Goal: Task Accomplishment & Management: Complete application form

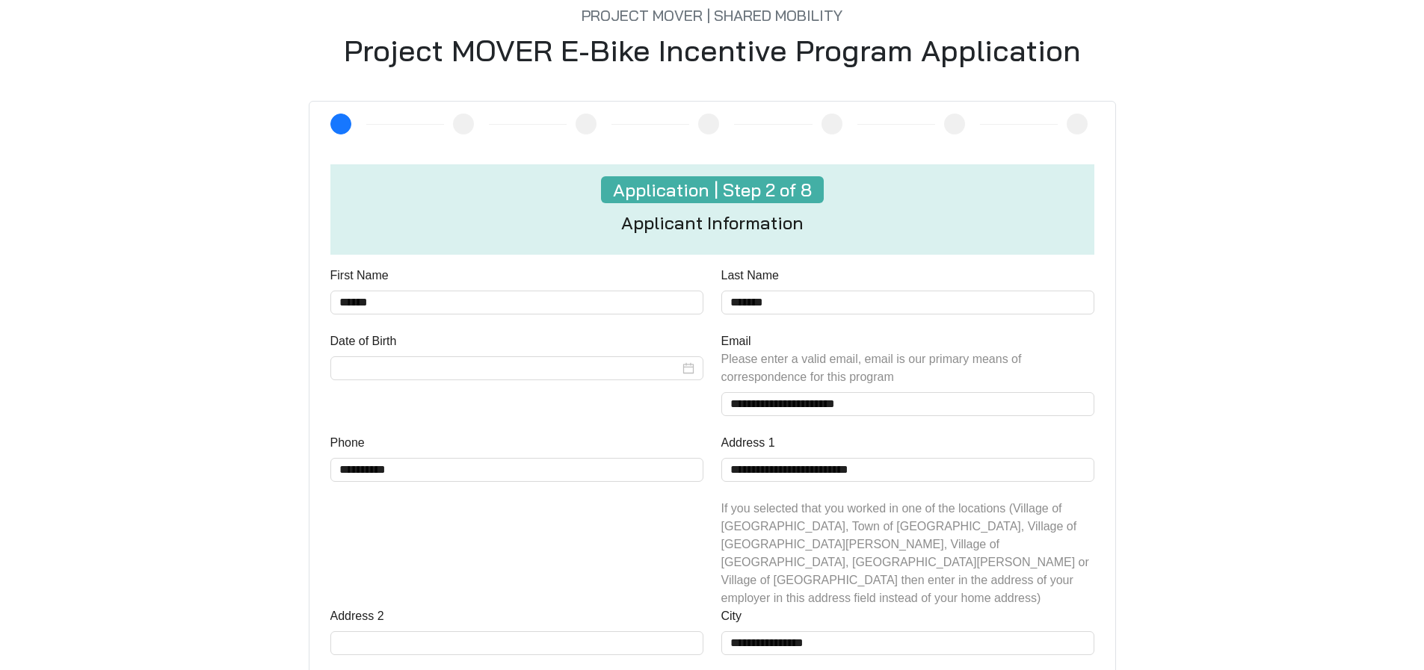
scroll to position [448, 0]
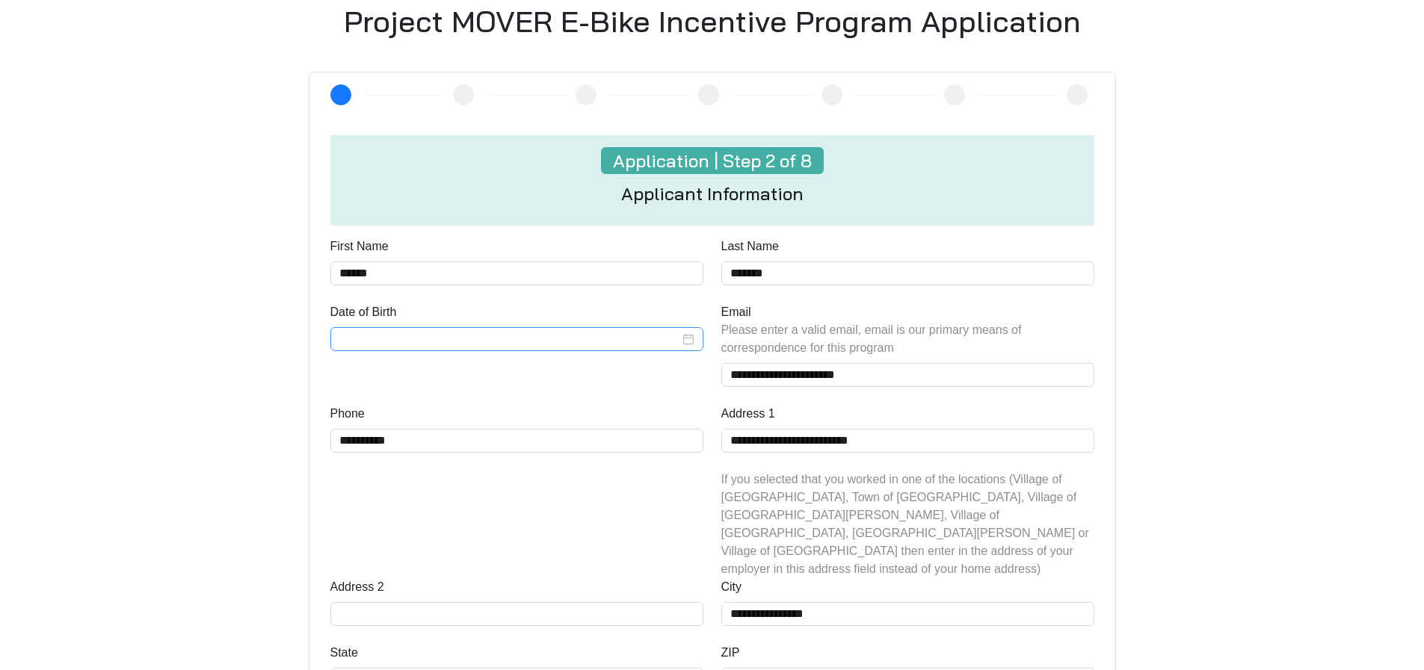
click at [576, 337] on input "Date of Birth" at bounding box center [509, 339] width 340 height 18
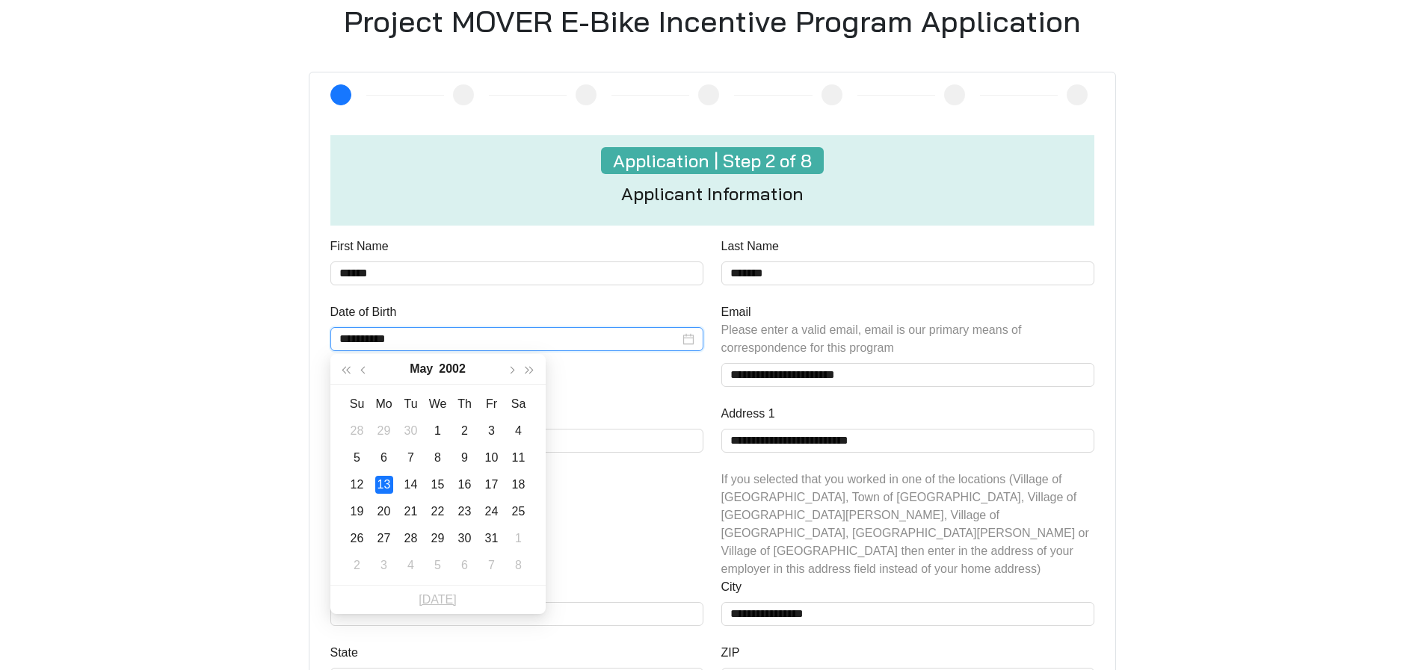
type input "**********"
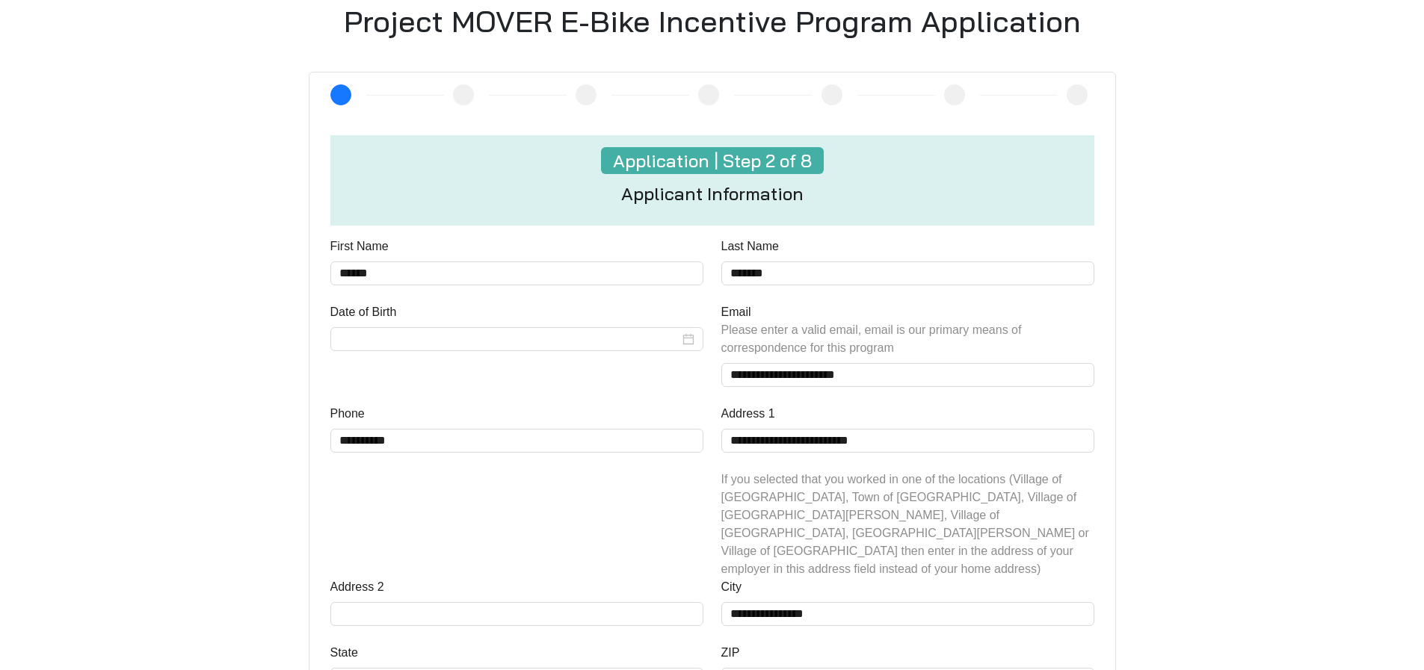
click at [682, 381] on div "Date of Birth" at bounding box center [516, 354] width 391 height 102
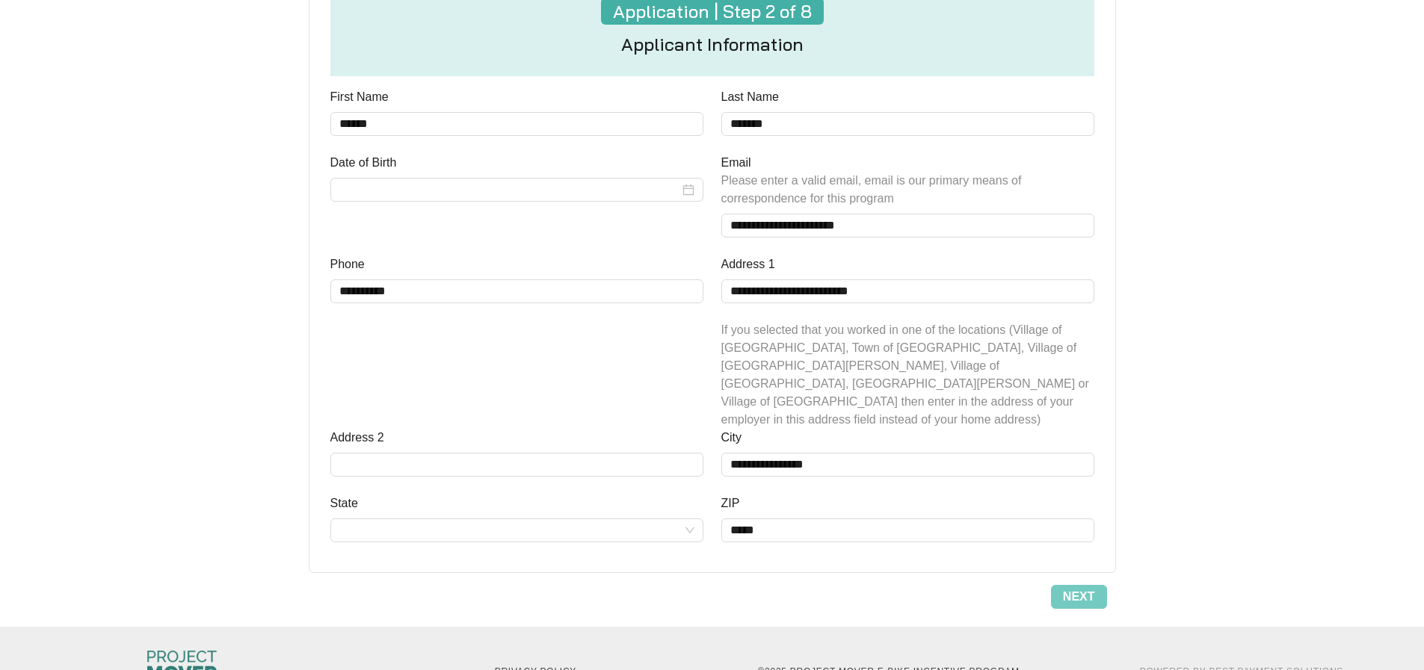
scroll to position [626, 0]
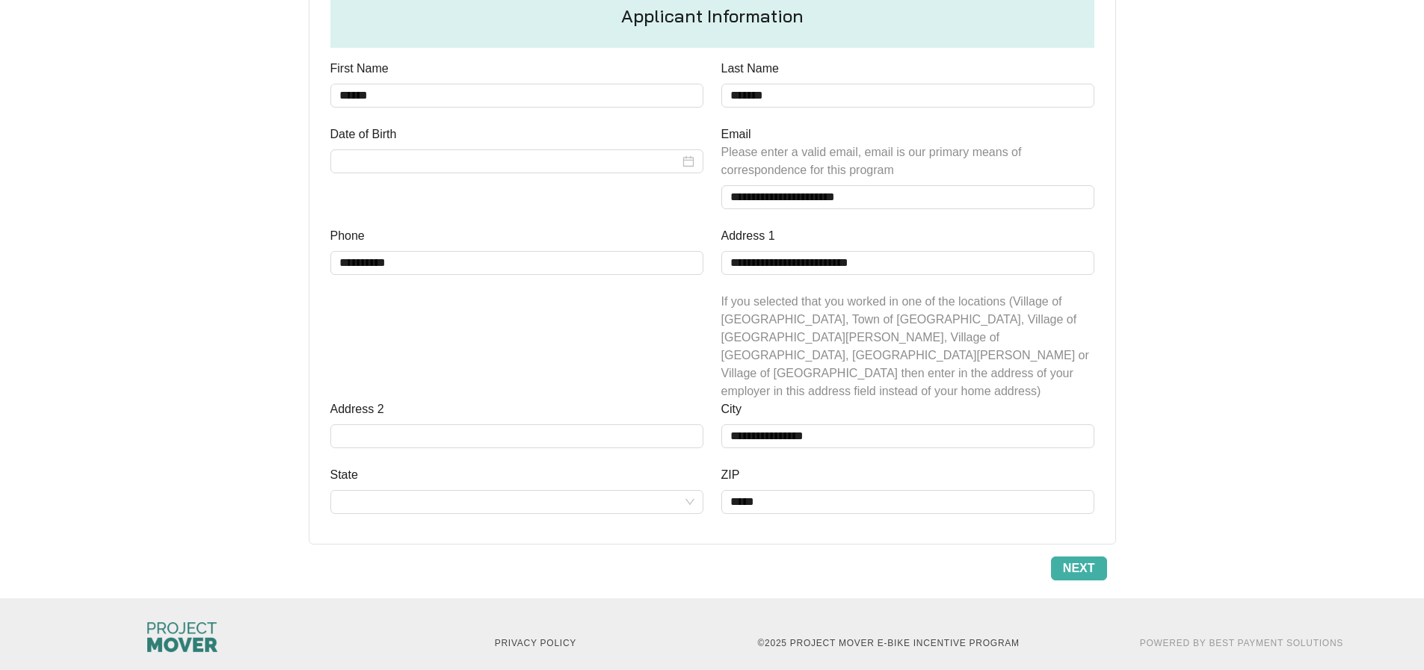
click at [1076, 560] on span "Next" at bounding box center [1079, 569] width 32 height 18
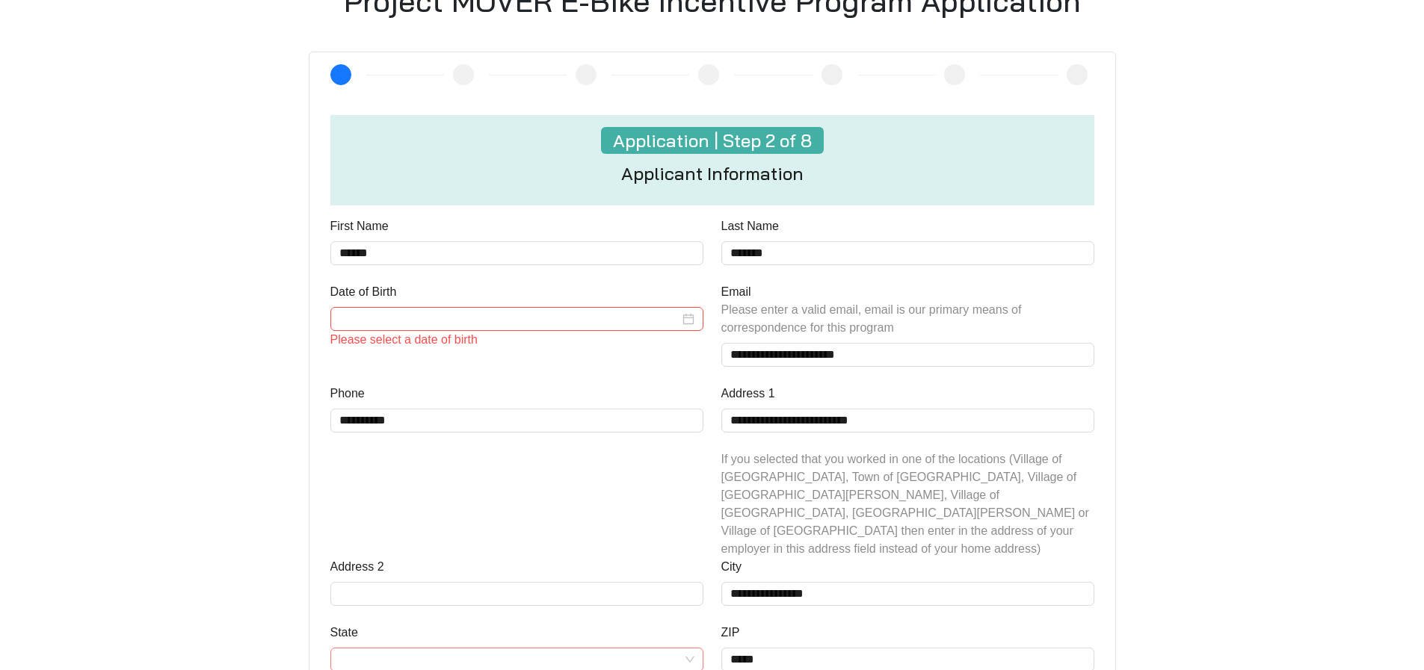
scroll to position [453, 0]
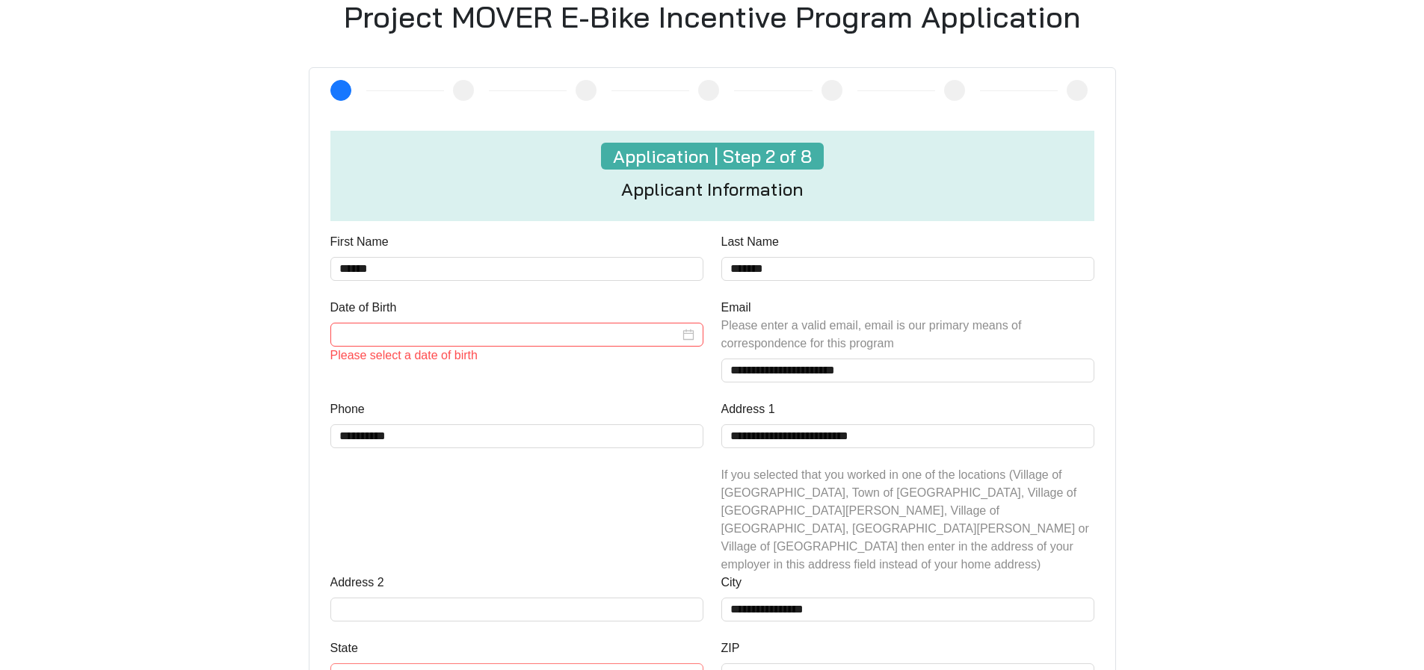
click at [502, 346] on div at bounding box center [516, 335] width 373 height 24
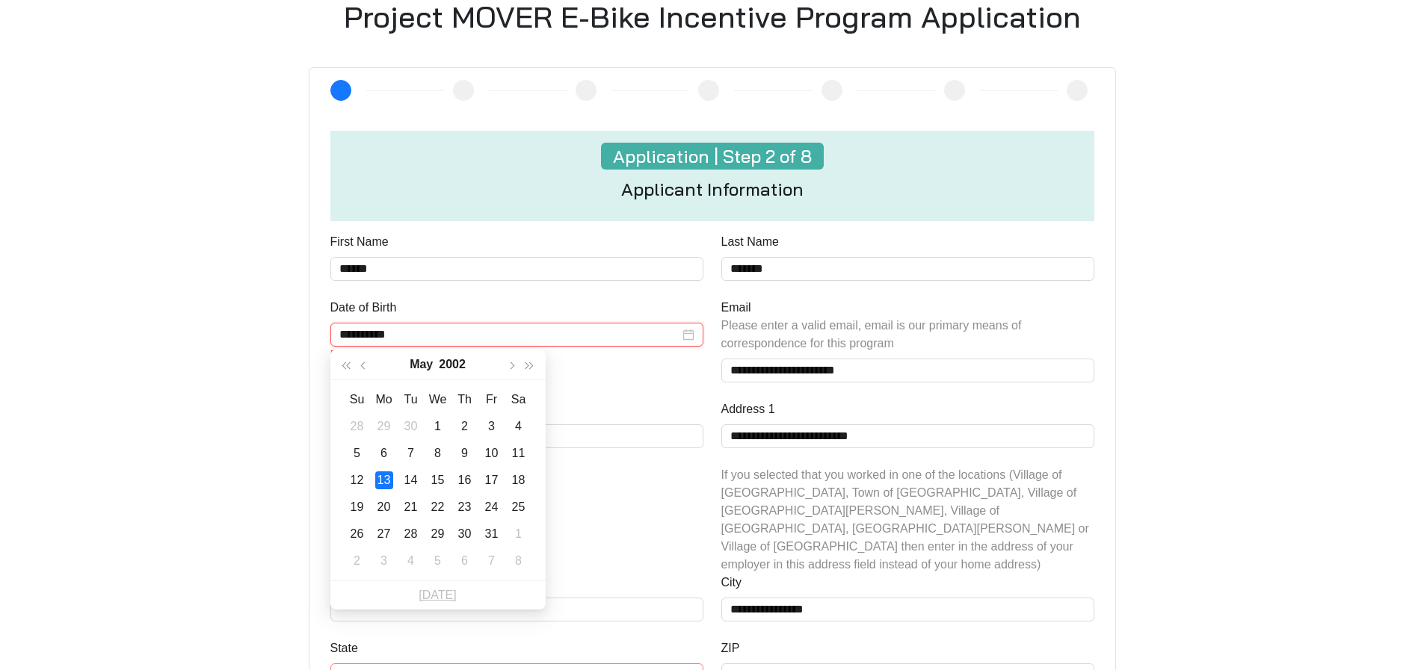
type input "**********"
click at [599, 363] on div "Please select a date of birth" at bounding box center [516, 356] width 373 height 18
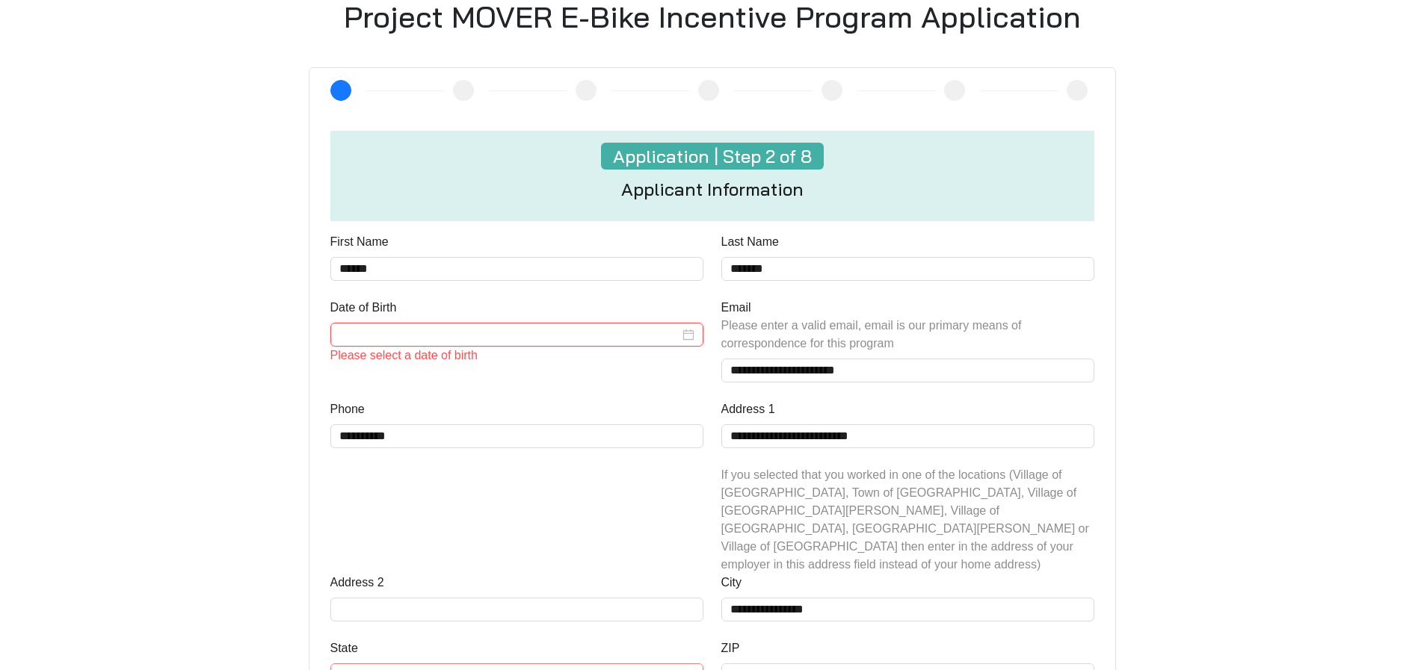
click at [481, 338] on input "Date of Birth" at bounding box center [509, 335] width 340 height 18
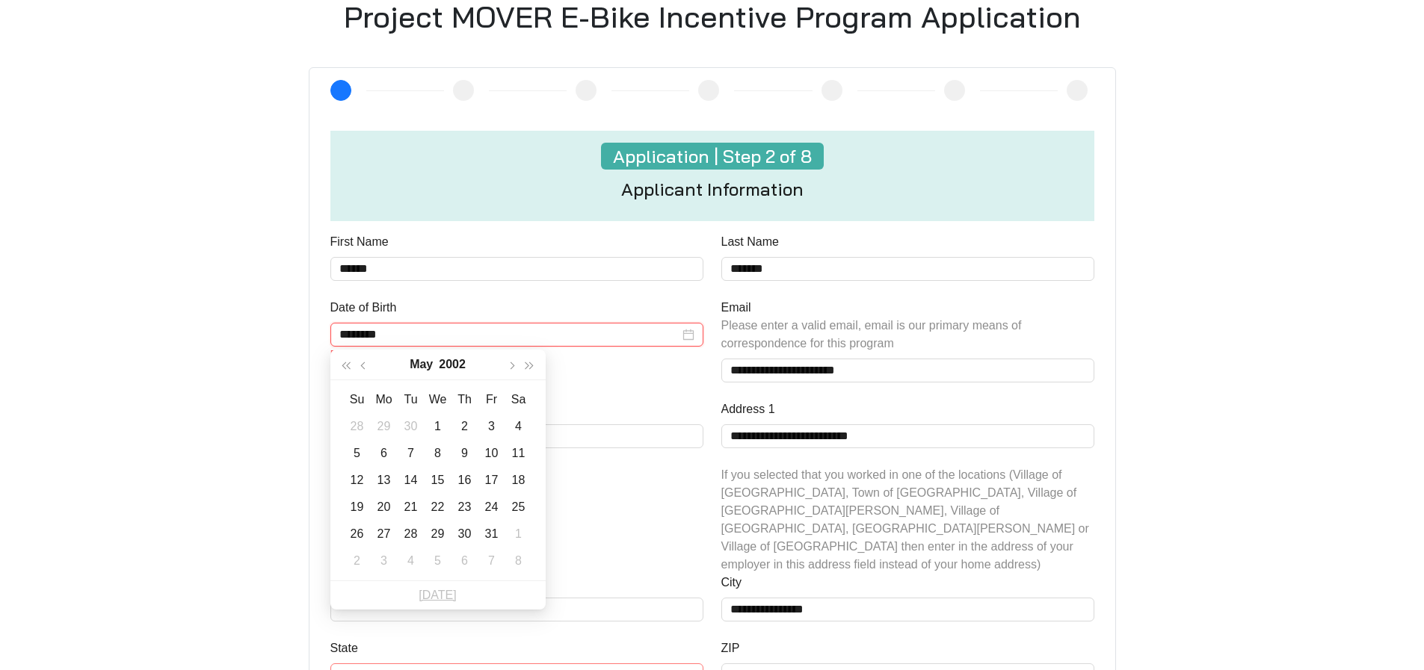
type input "********"
click at [449, 296] on div "First Name ******" at bounding box center [516, 266] width 391 height 66
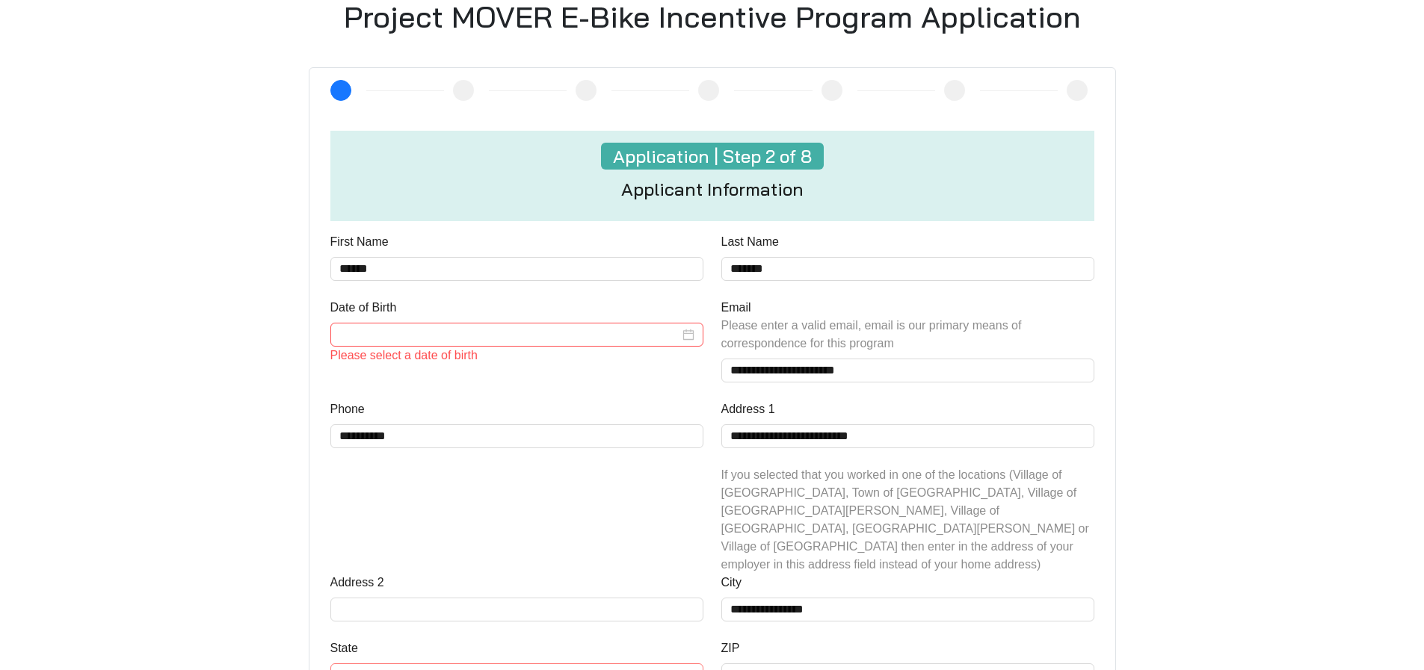
click at [409, 337] on input "Date of Birth" at bounding box center [509, 335] width 340 height 18
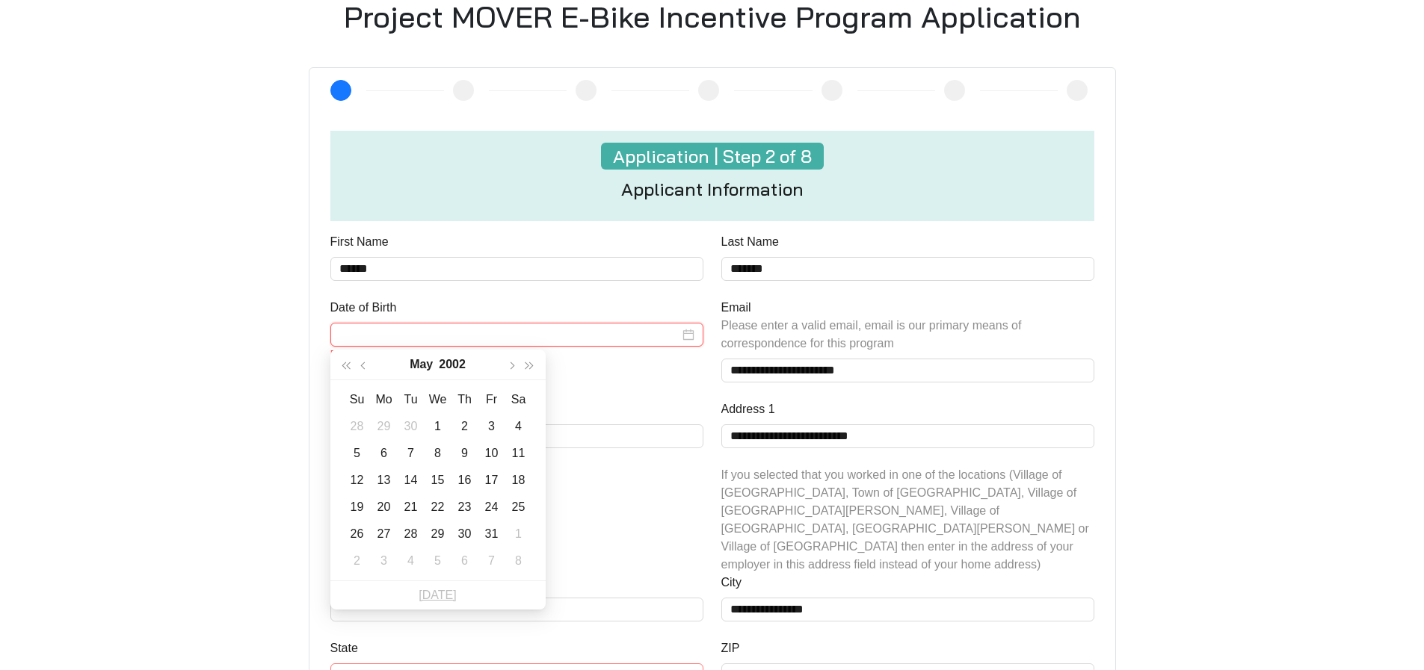
click at [687, 333] on div at bounding box center [516, 335] width 355 height 18
click at [387, 475] on div "13" at bounding box center [384, 481] width 18 height 18
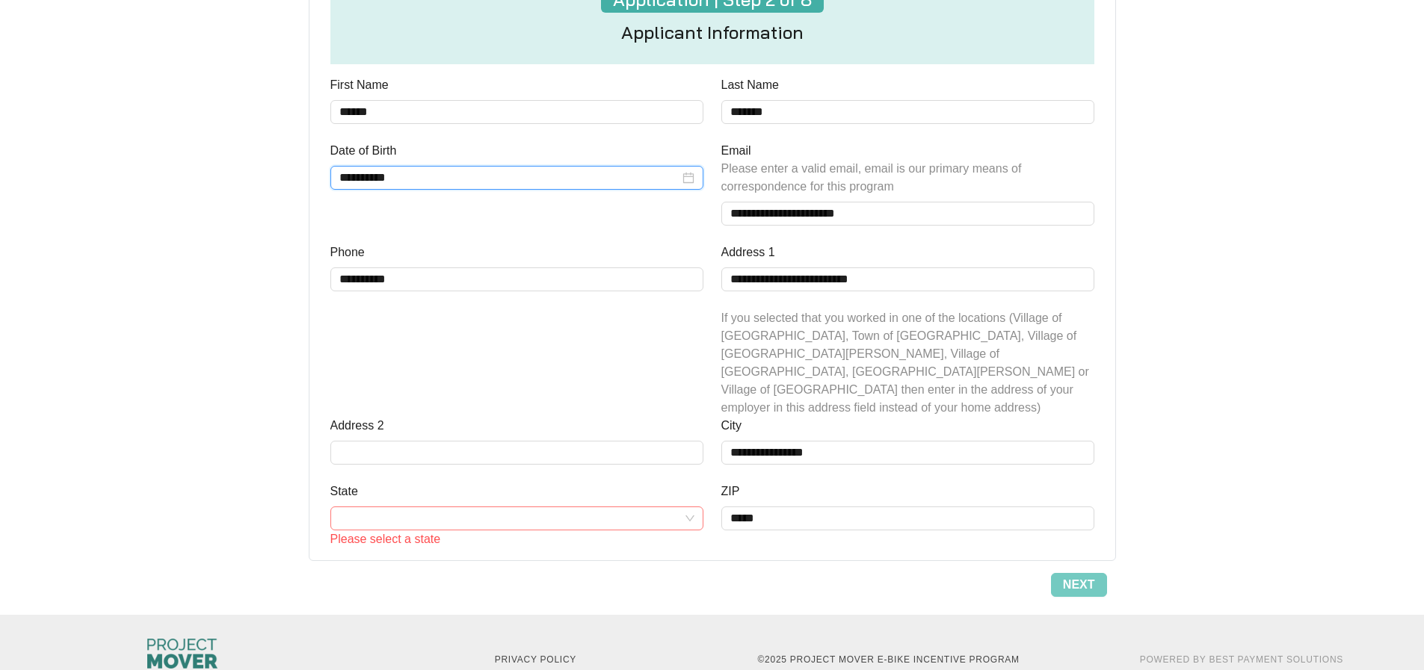
scroll to position [626, 0]
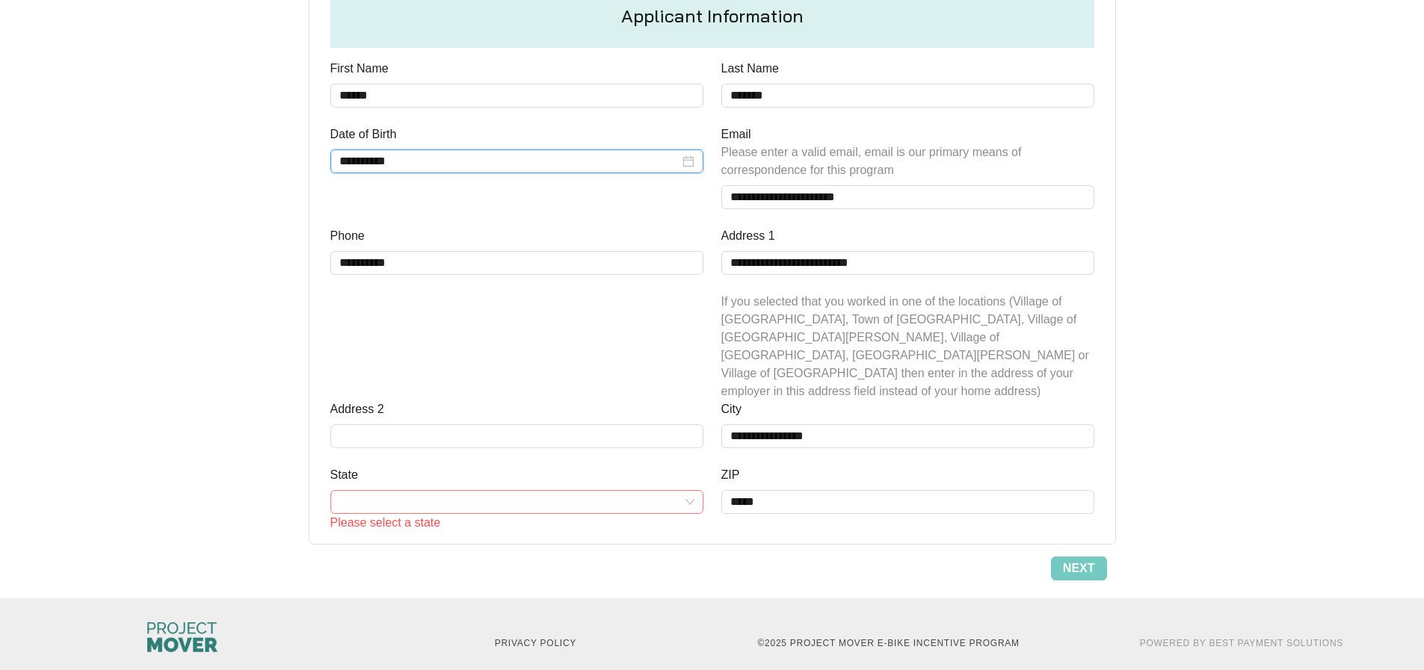
type input "**********"
click at [472, 491] on input "State" at bounding box center [516, 502] width 355 height 22
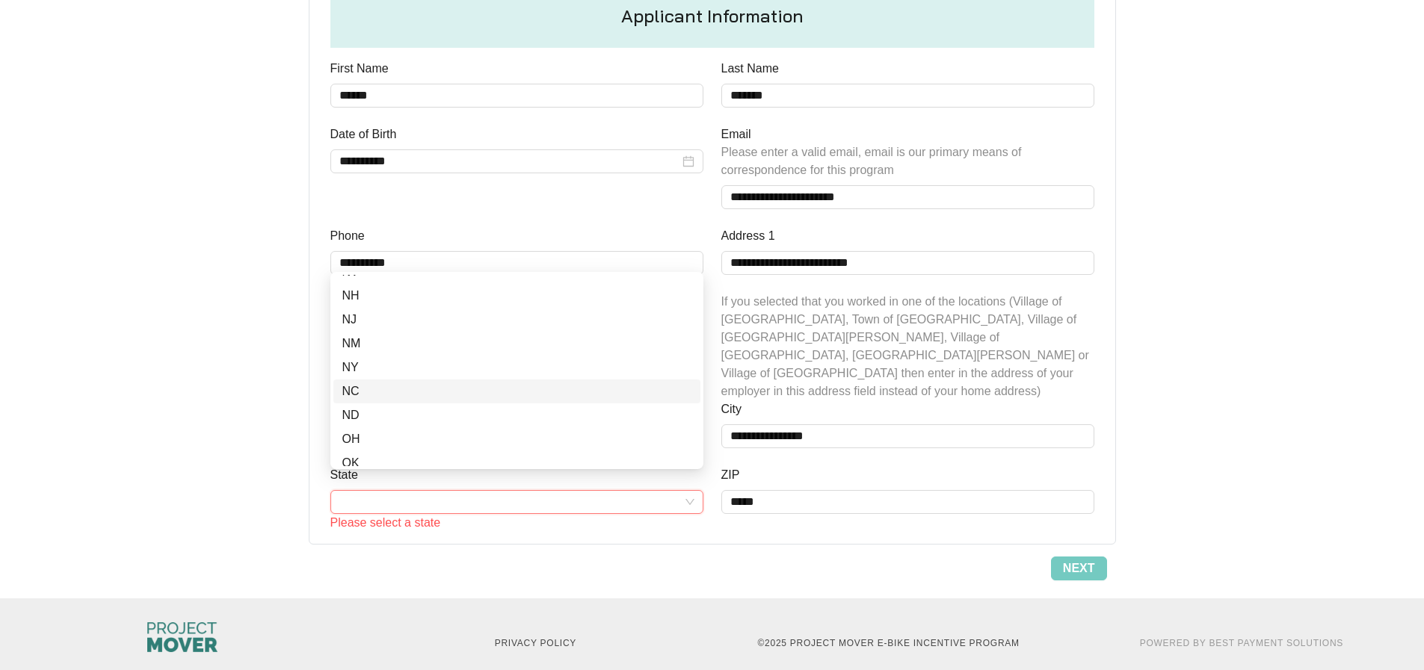
scroll to position [673, 0]
click at [395, 380] on div "NY" at bounding box center [516, 380] width 349 height 18
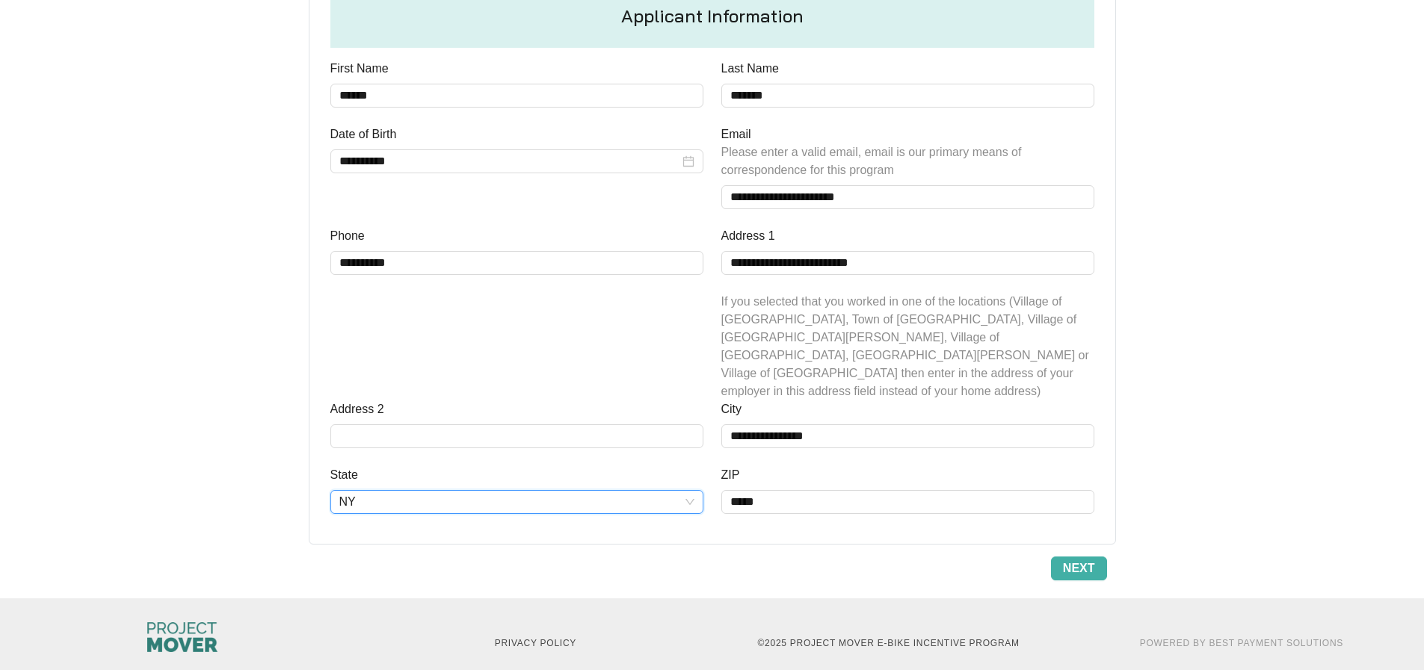
click at [1084, 560] on span "Next" at bounding box center [1079, 569] width 32 height 18
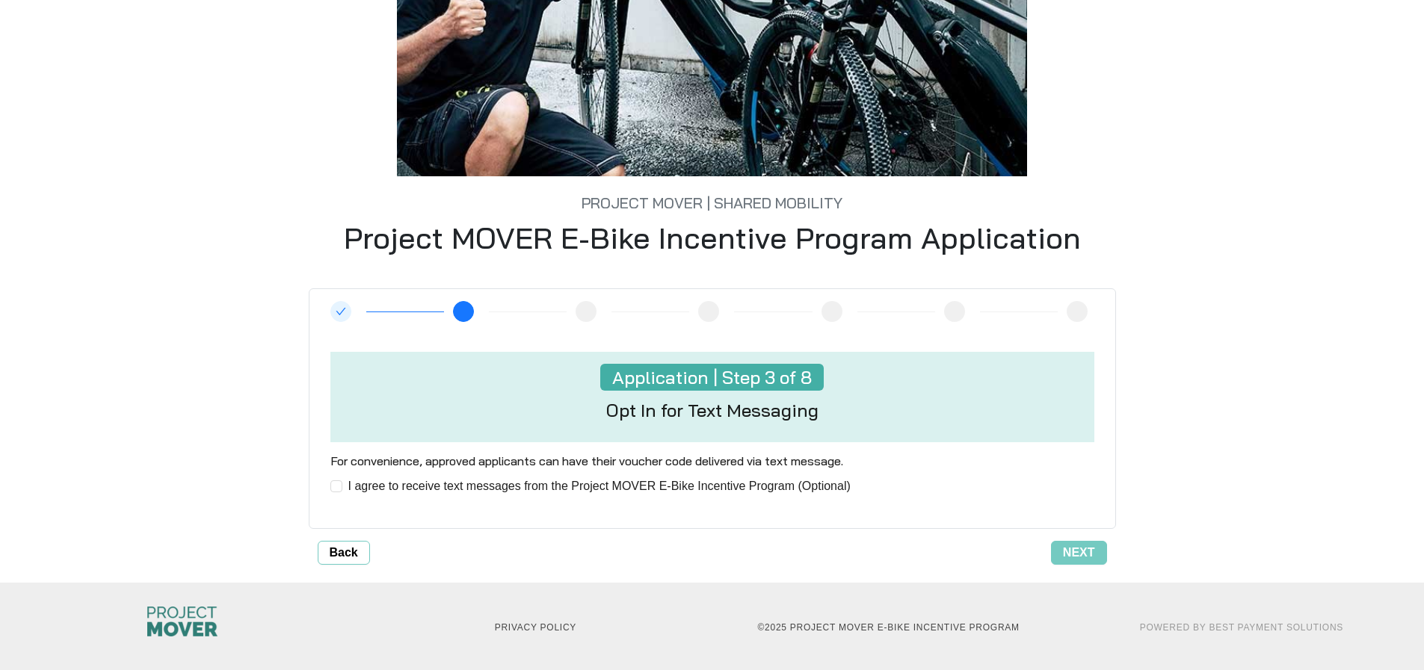
scroll to position [234, 0]
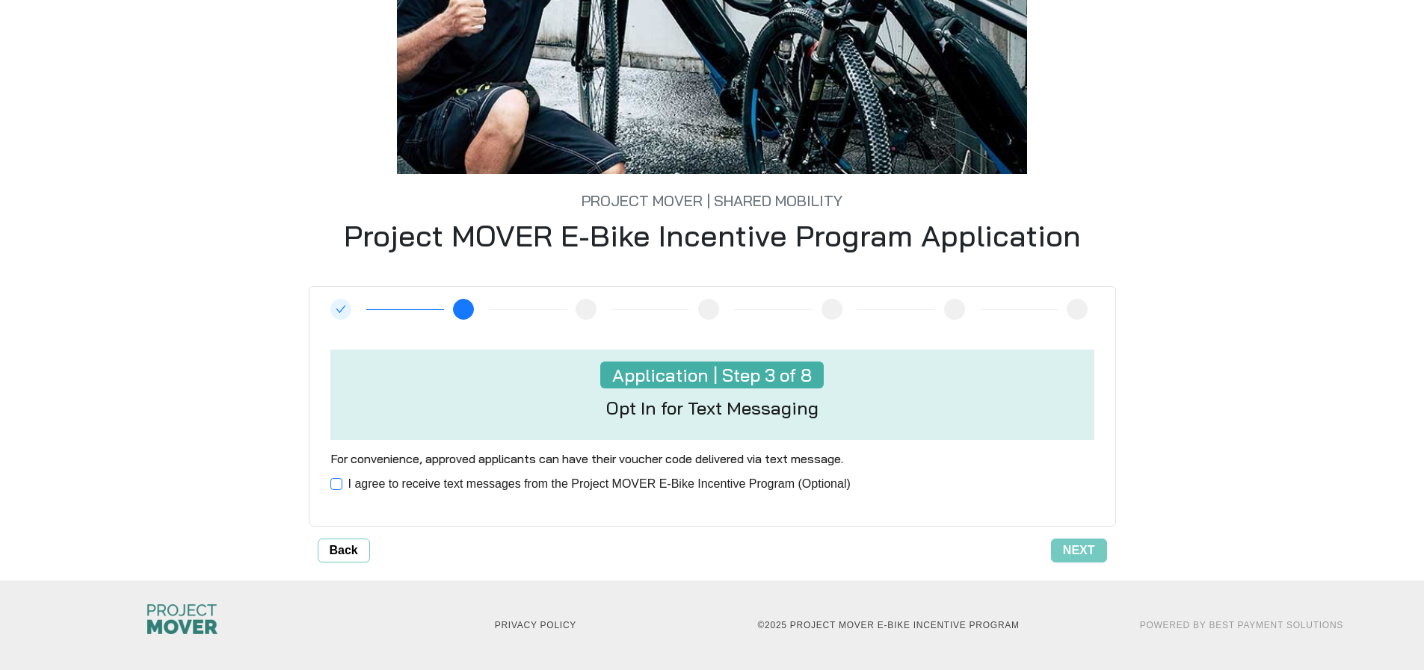
click at [335, 490] on span at bounding box center [336, 484] width 12 height 12
click at [1075, 550] on span "Next" at bounding box center [1079, 551] width 32 height 18
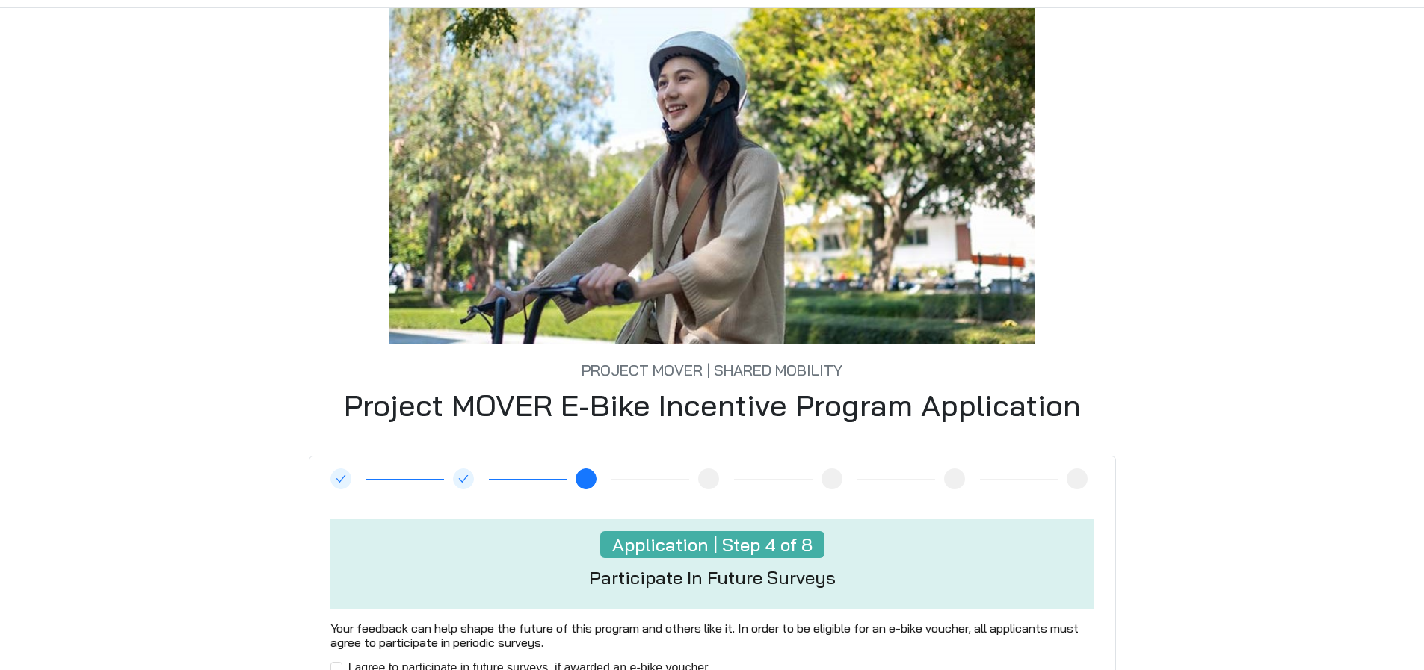
scroll to position [248, 0]
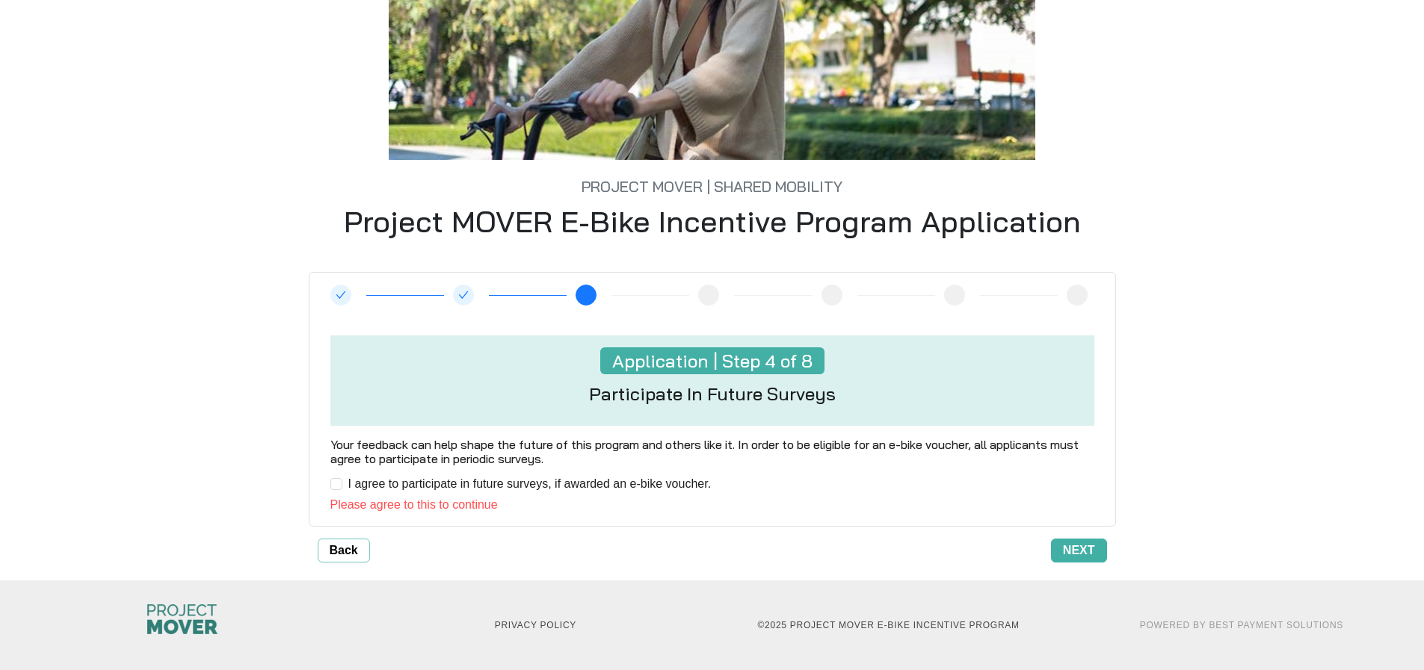
click at [1085, 552] on span "Next" at bounding box center [1079, 551] width 32 height 18
click at [338, 490] on span at bounding box center [336, 484] width 12 height 12
click at [1093, 550] on span "Next" at bounding box center [1079, 551] width 32 height 18
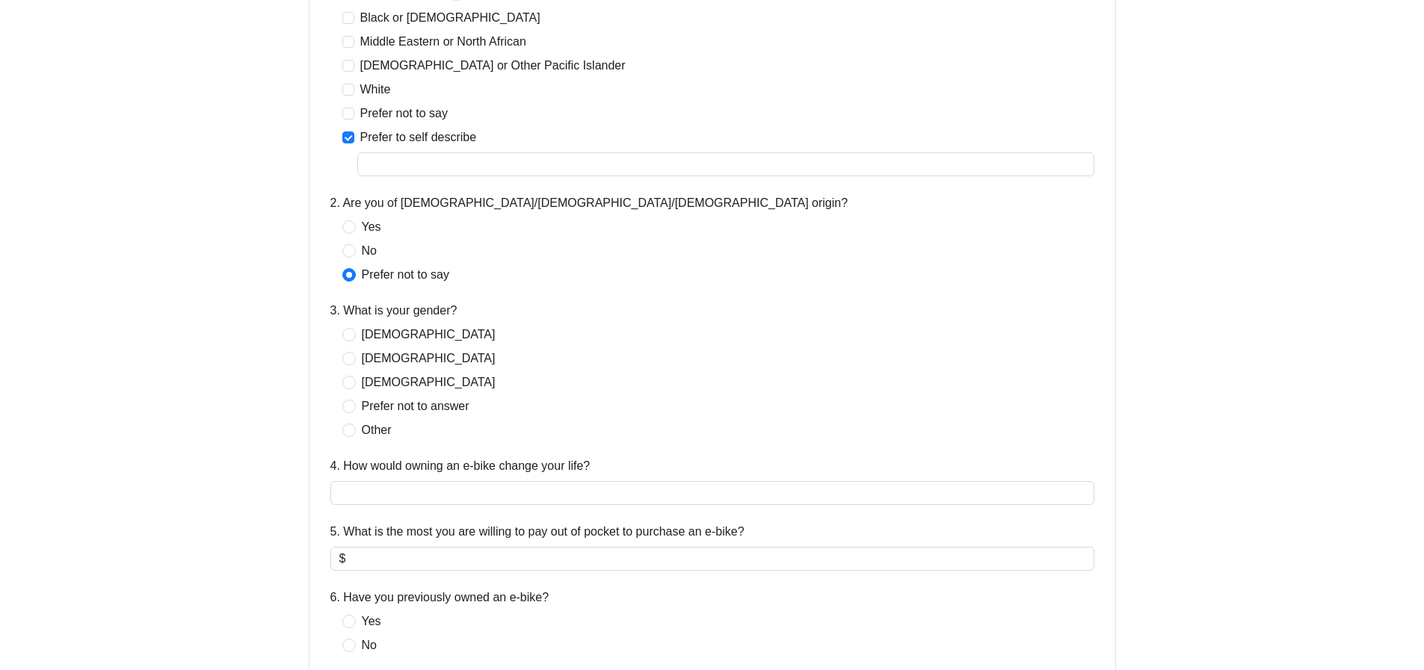
scroll to position [523, 0]
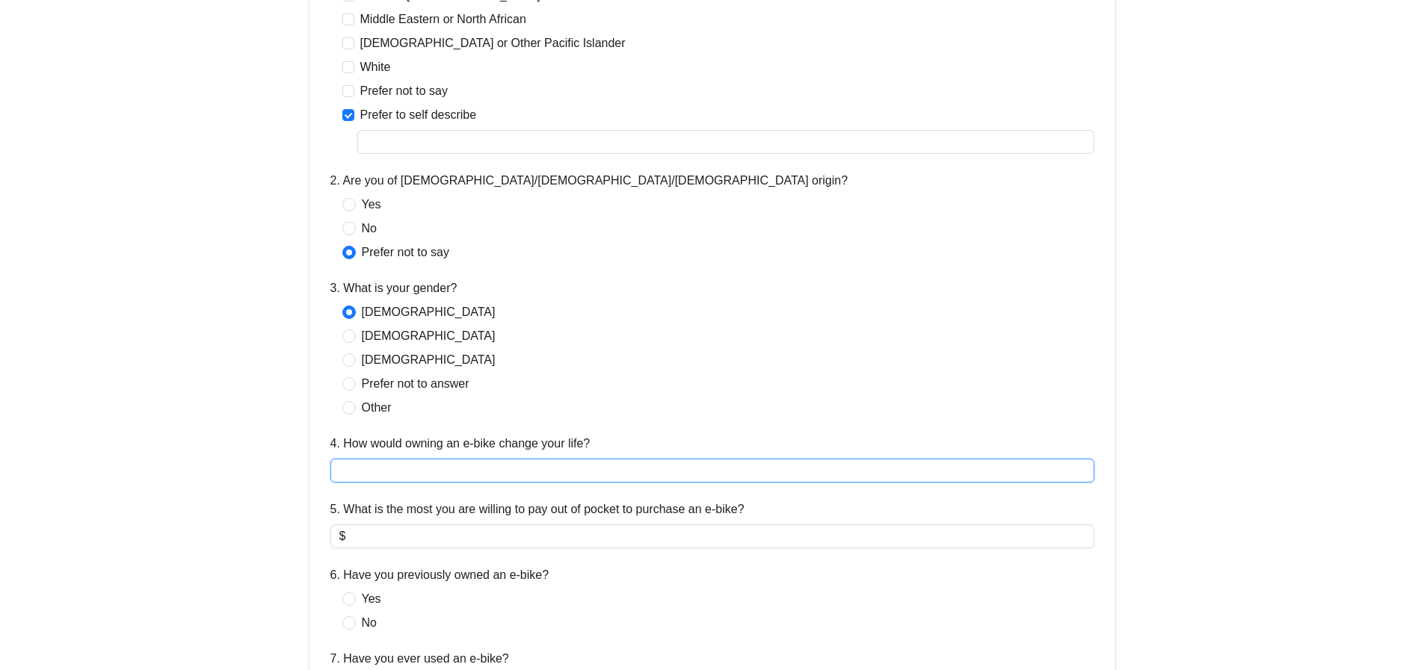
click at [363, 477] on input "4. How would owning an e-bike change your life?" at bounding box center [712, 471] width 764 height 24
type input "*"
type input "**********"
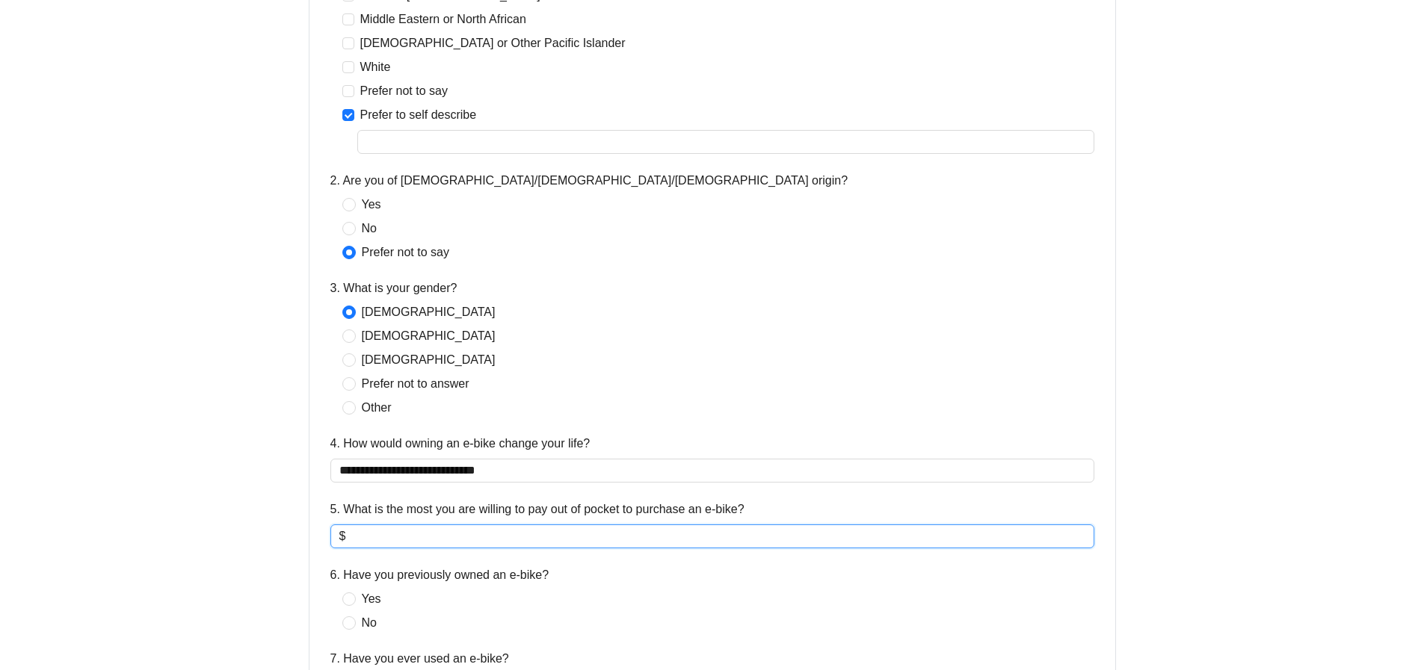
click at [360, 537] on input "5. What is the most you are willing to pay out of pocket to purchase an e-bike?" at bounding box center [716, 537] width 736 height 18
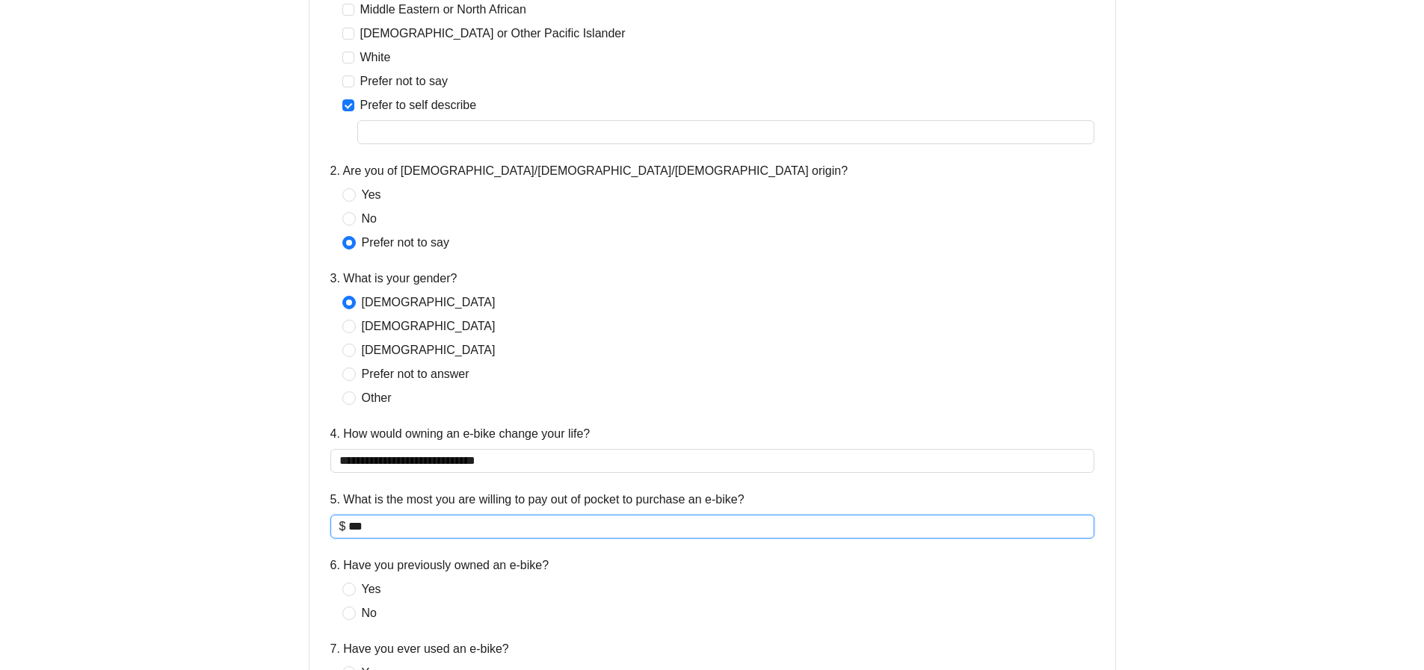
scroll to position [673, 0]
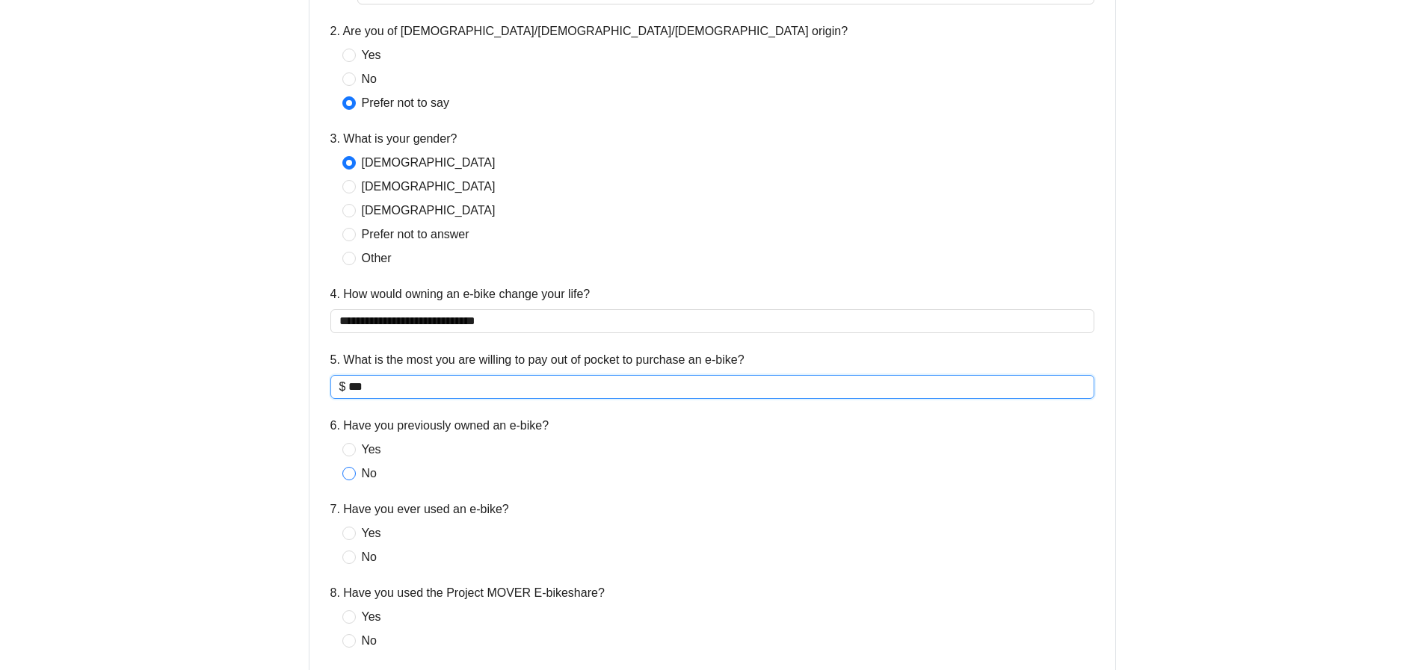
type input "***"
click at [357, 480] on span "No" at bounding box center [369, 474] width 27 height 18
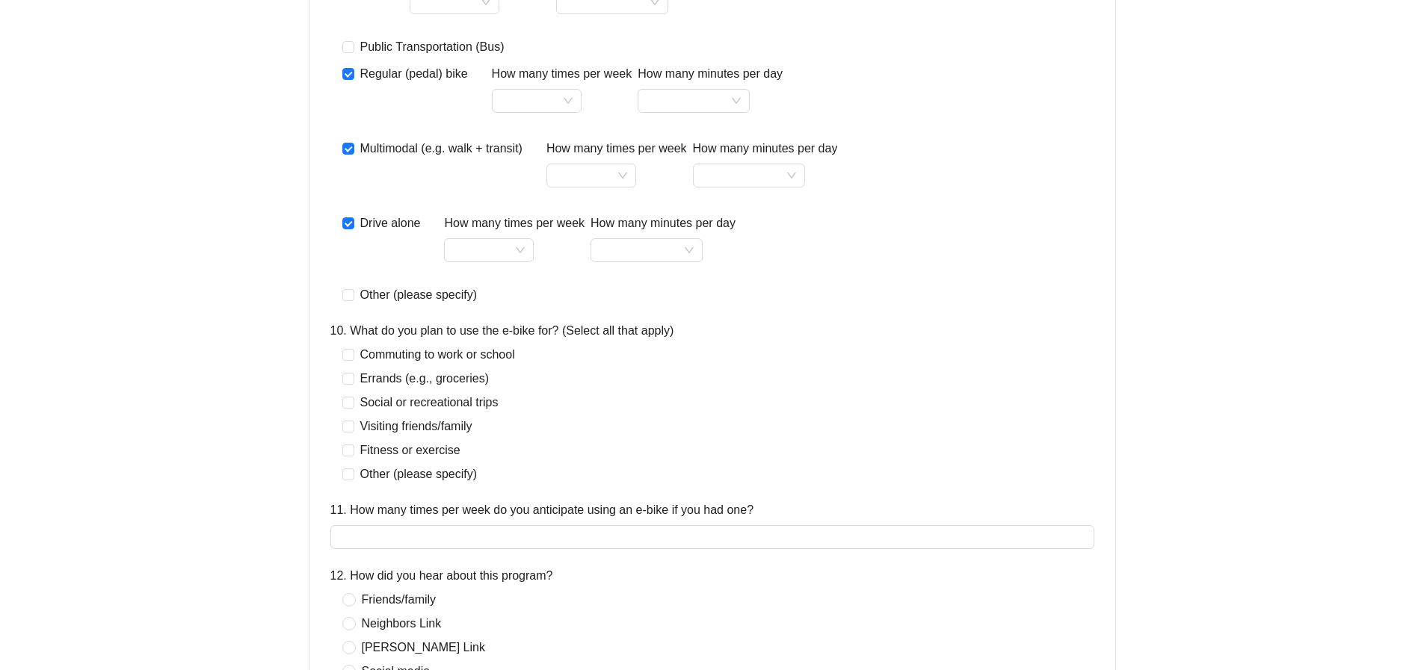
scroll to position [1495, 0]
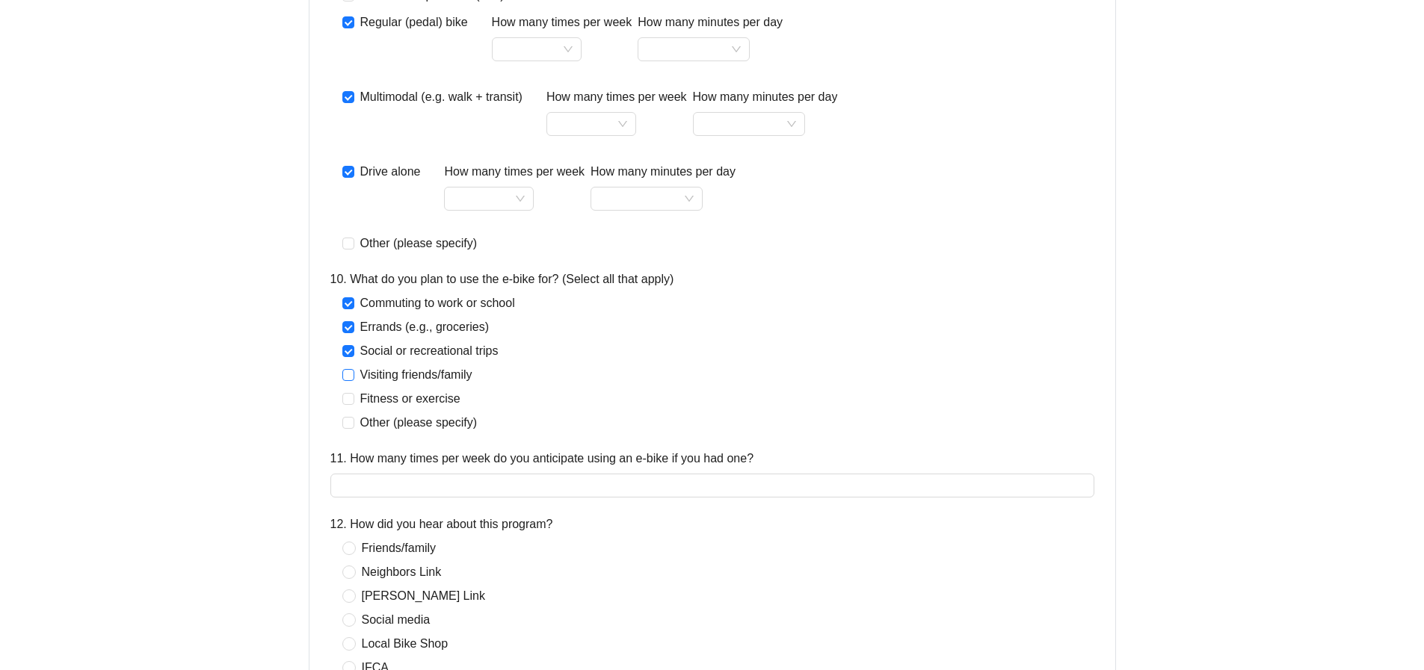
click at [351, 380] on span at bounding box center [348, 375] width 12 height 12
click at [422, 481] on input "11. How many times per week do you anticipate using an e-bike if you had one?" at bounding box center [712, 486] width 764 height 24
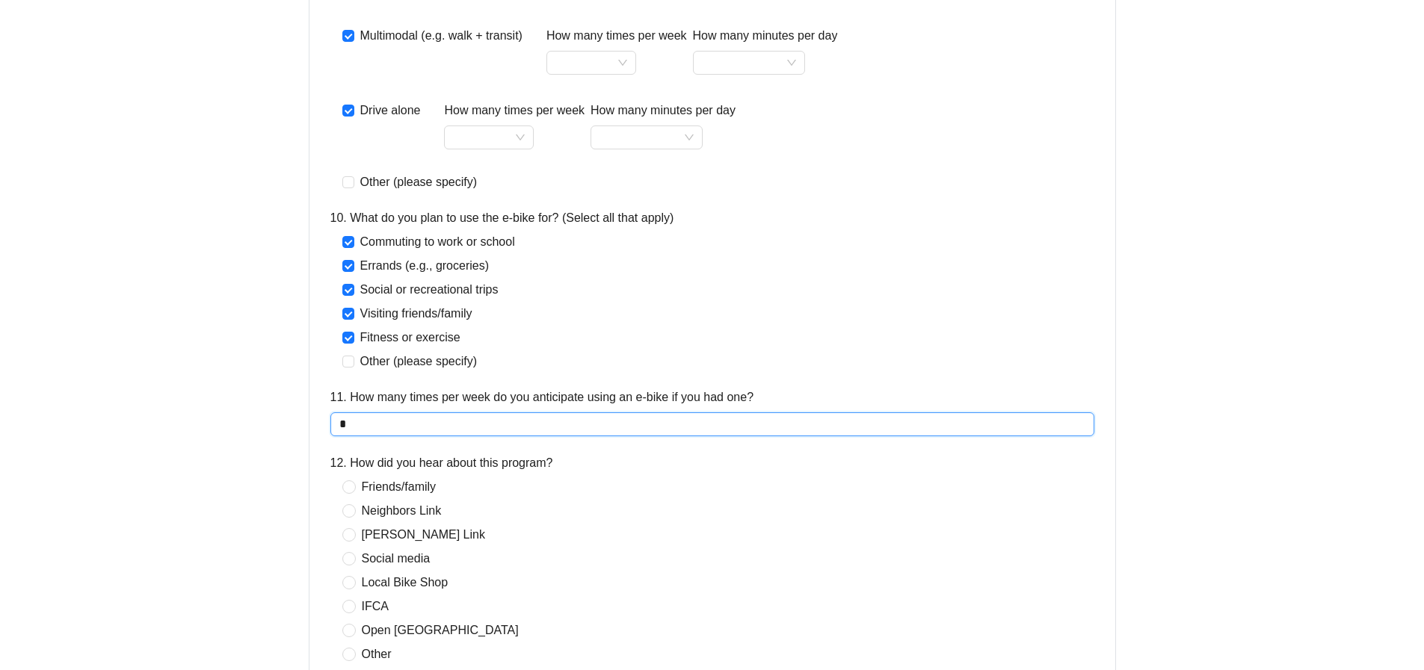
scroll to position [1719, 0]
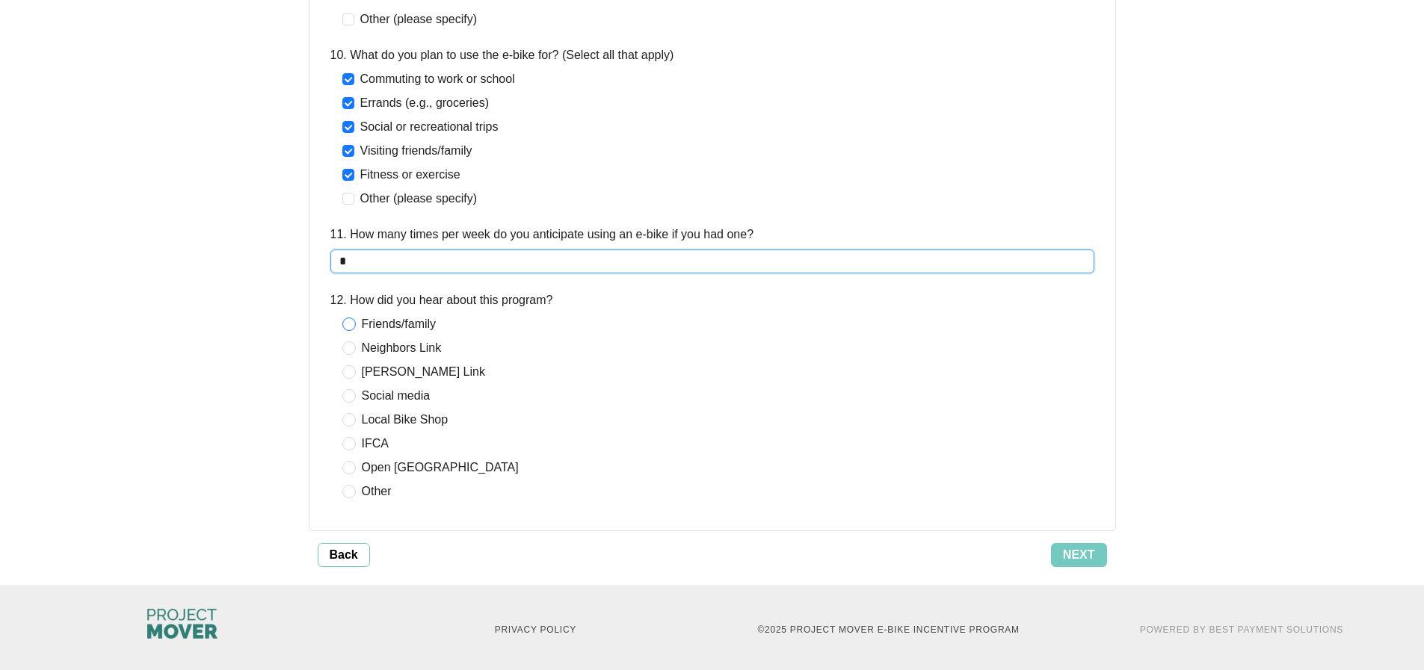
type input "*"
click at [1086, 553] on span "Next" at bounding box center [1079, 555] width 32 height 18
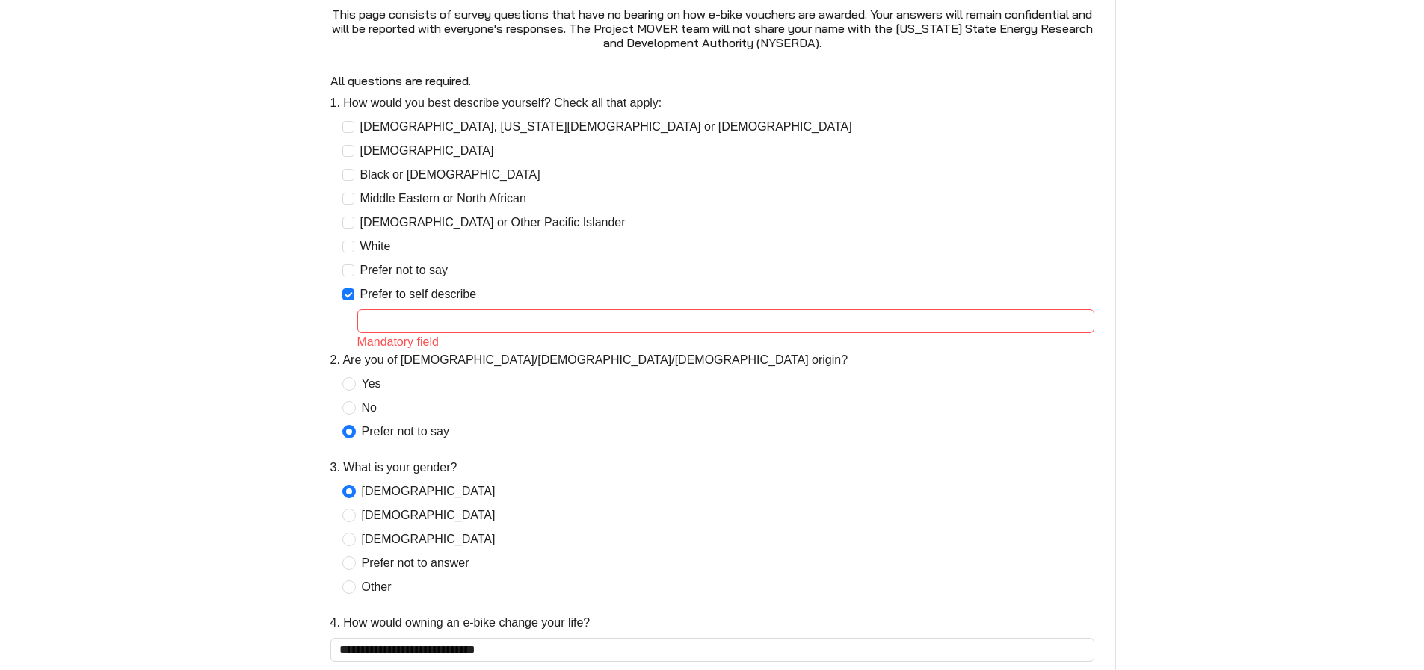
scroll to position [330, 0]
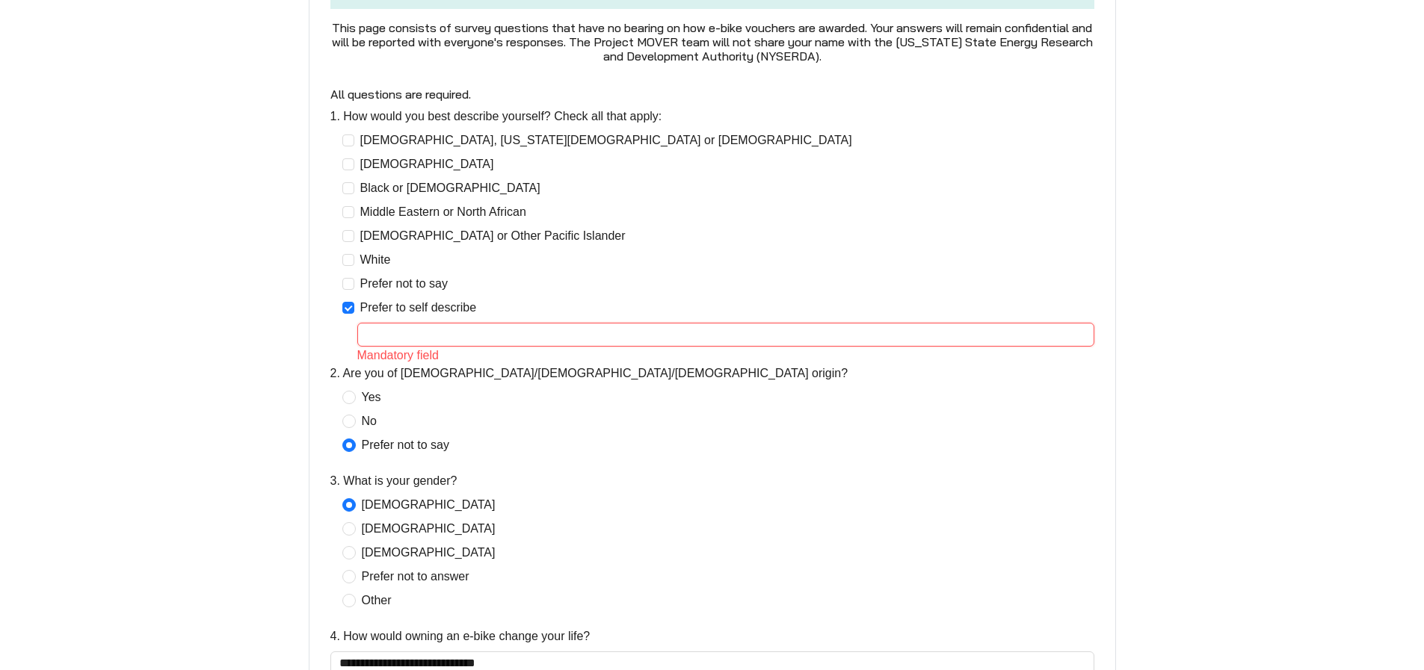
click at [374, 329] on input "text" at bounding box center [725, 335] width 737 height 24
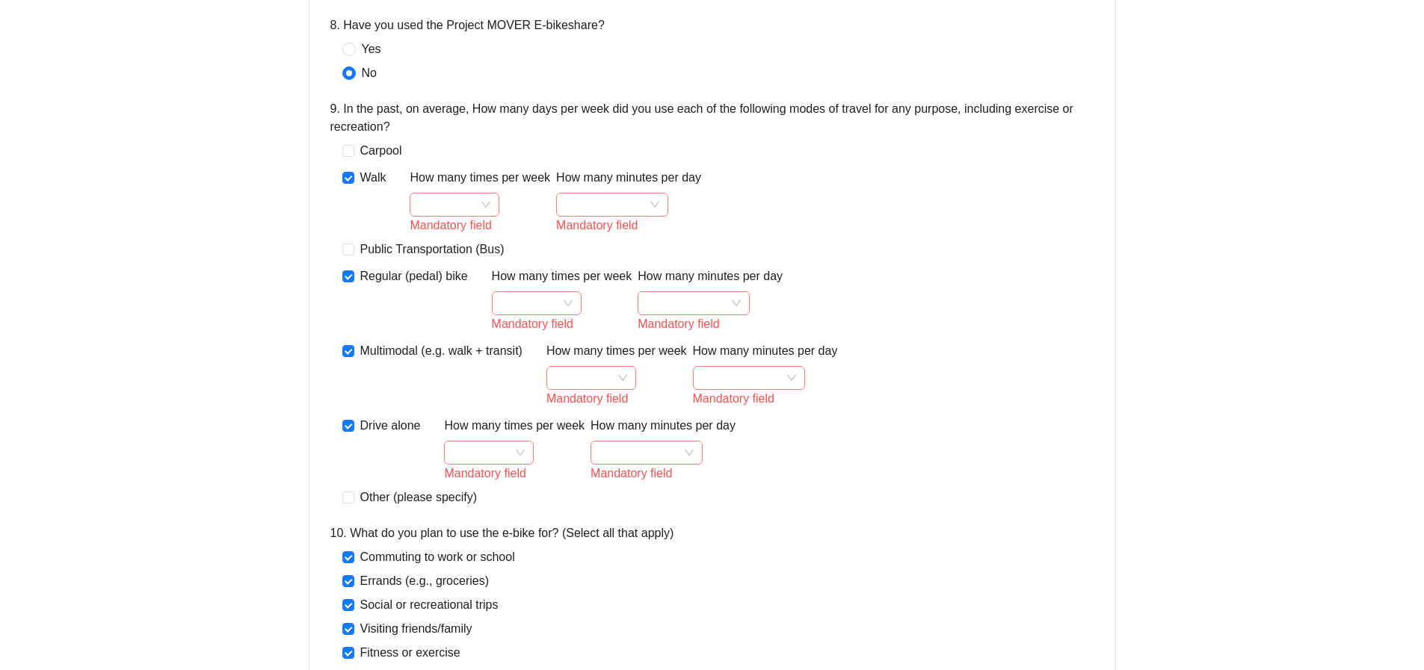
scroll to position [1227, 0]
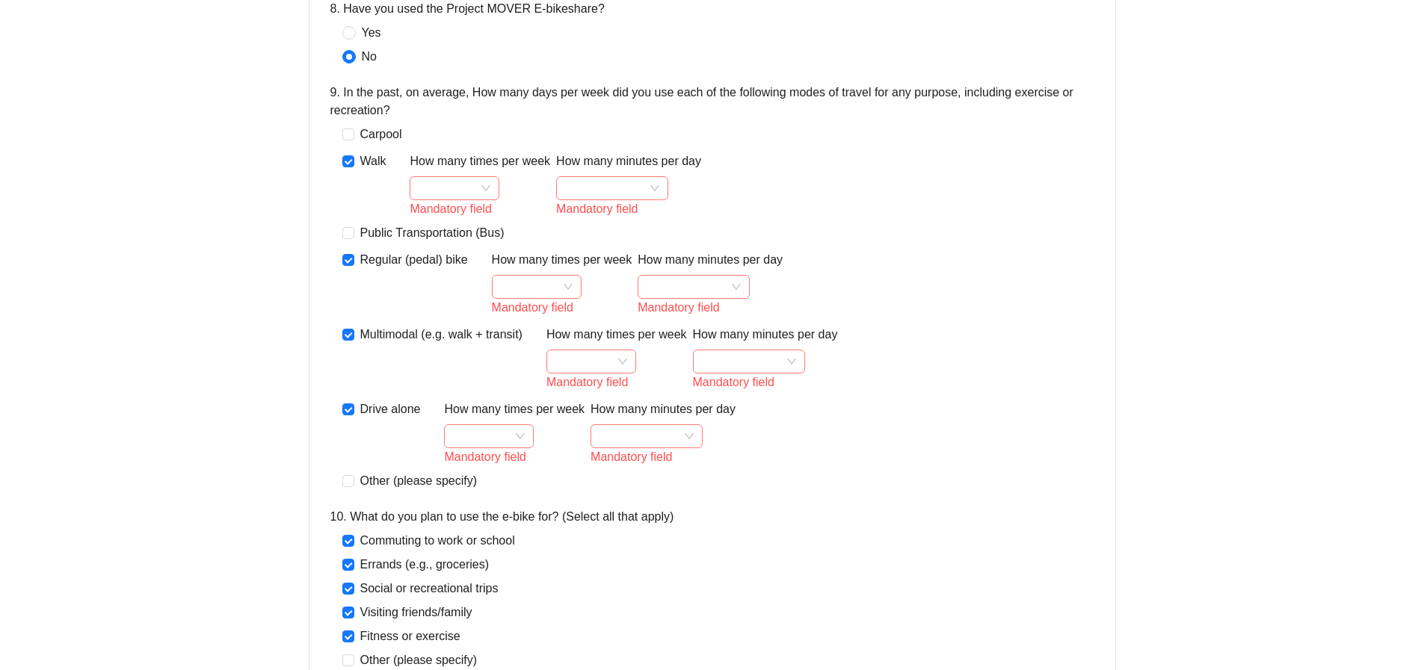
click at [487, 188] on input "How many times per week" at bounding box center [455, 188] width 72 height 22
click at [430, 303] on div "5" at bounding box center [455, 314] width 84 height 24
click at [655, 186] on input "How many minutes per day" at bounding box center [612, 188] width 94 height 22
click at [584, 220] on div "0-15" at bounding box center [611, 218] width 88 height 18
click at [564, 289] on input "How many times per week" at bounding box center [537, 287] width 72 height 22
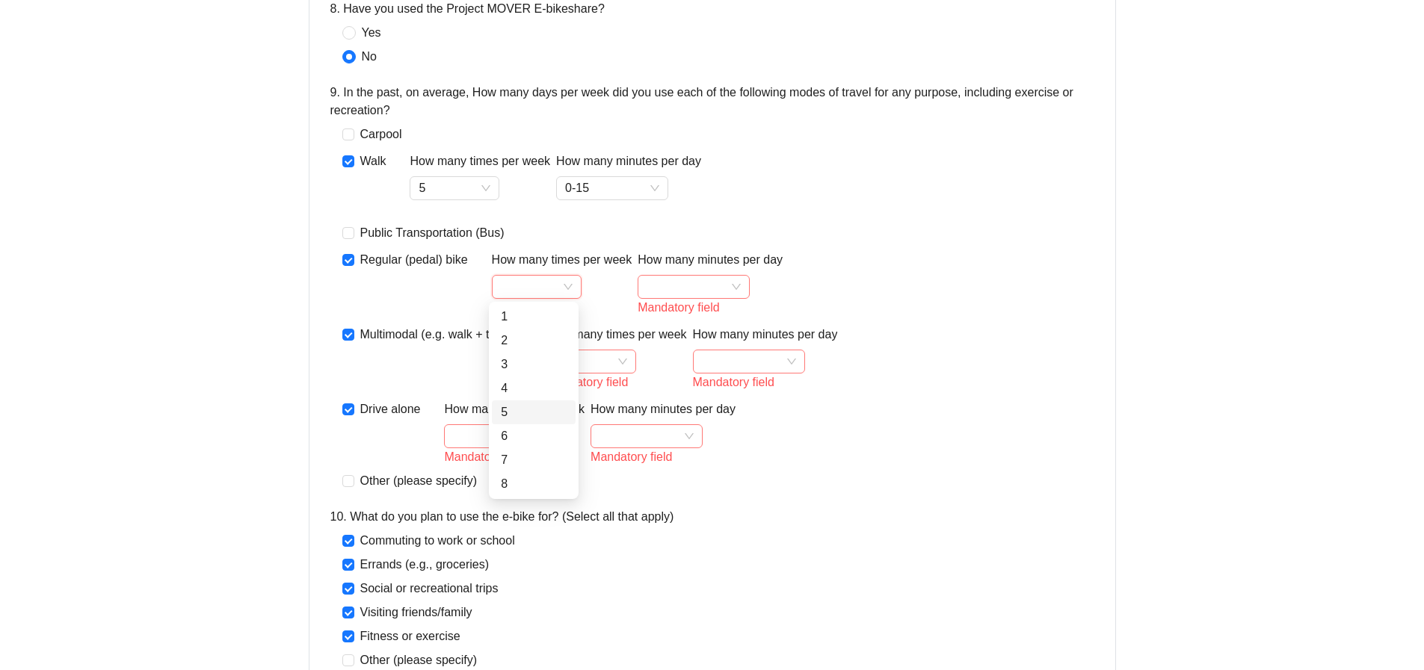
click at [528, 405] on div "5" at bounding box center [534, 413] width 66 height 18
click at [734, 285] on input "How many minutes per day" at bounding box center [694, 287] width 94 height 22
click at [670, 340] on div "15-30" at bounding box center [691, 341] width 88 height 18
click at [625, 362] on input "How many times per week" at bounding box center [591, 362] width 72 height 22
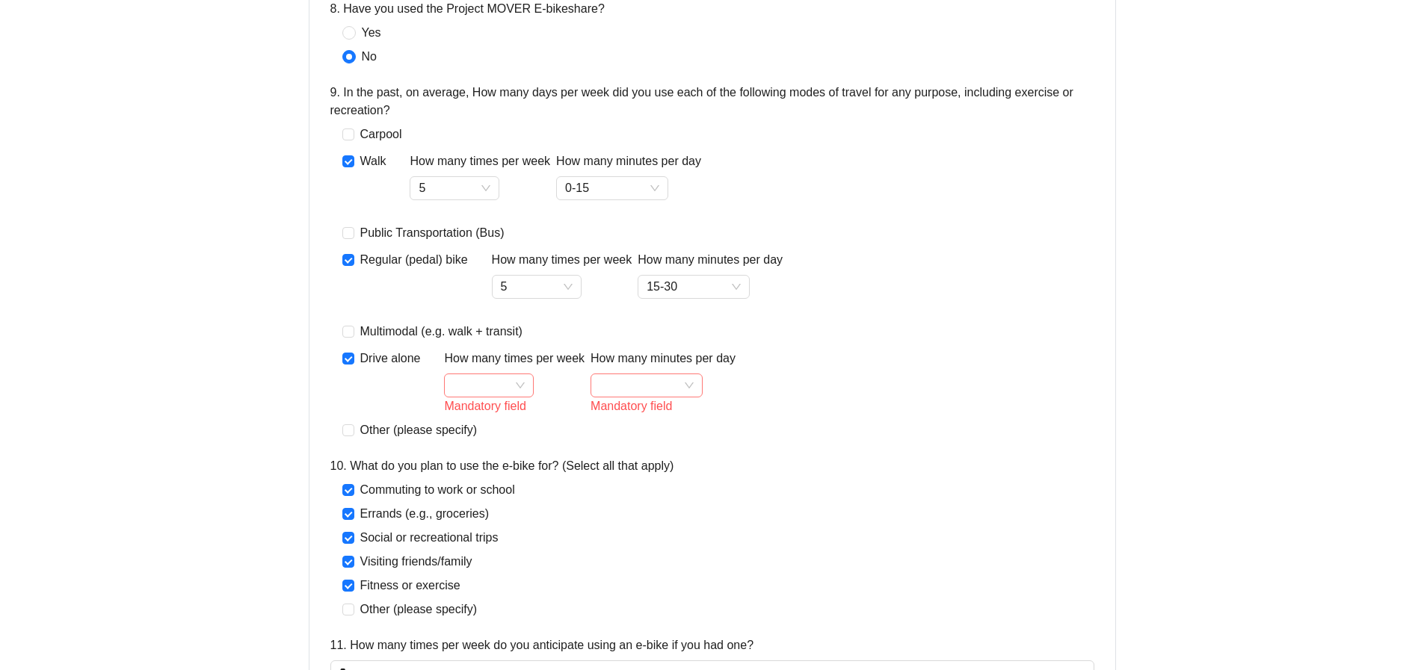
click at [515, 385] on input "How many times per week" at bounding box center [489, 385] width 72 height 22
click at [469, 508] on div "5" at bounding box center [488, 511] width 66 height 18
click at [689, 379] on input "How many minutes per day" at bounding box center [646, 385] width 94 height 22
click at [616, 415] on div "0-15" at bounding box center [645, 416] width 88 height 18
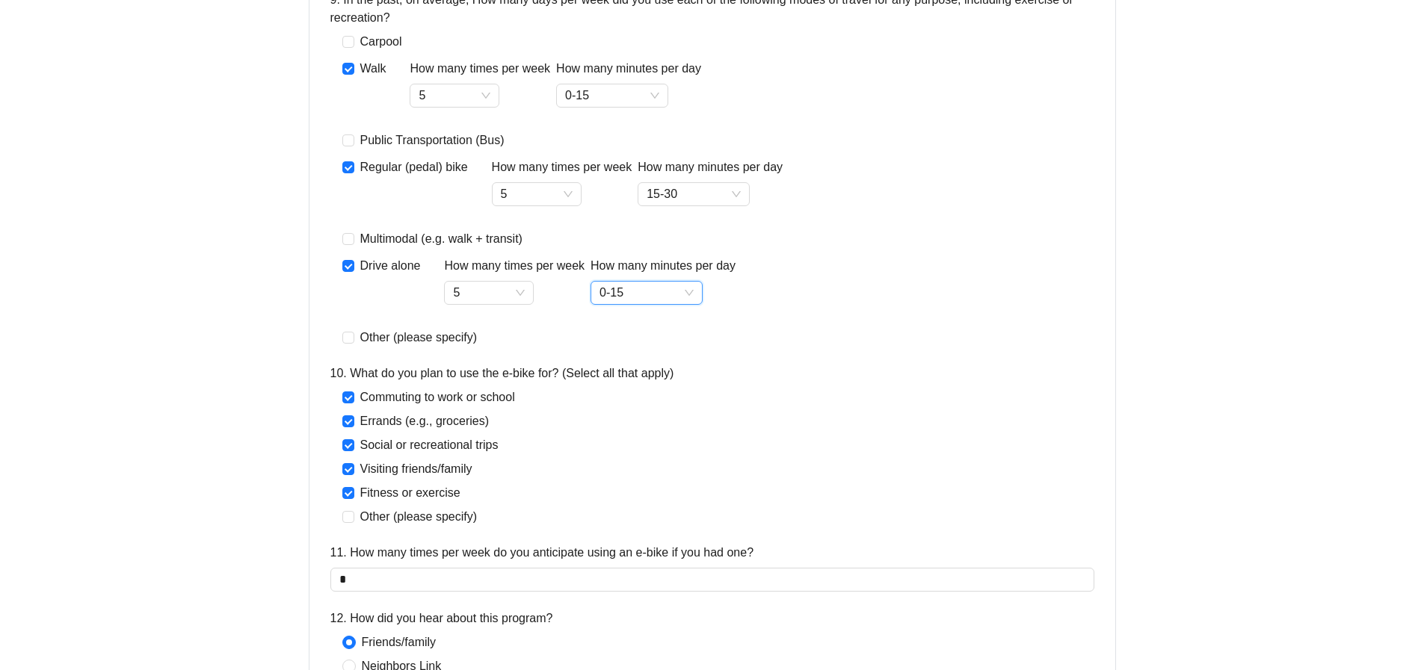
scroll to position [1643, 0]
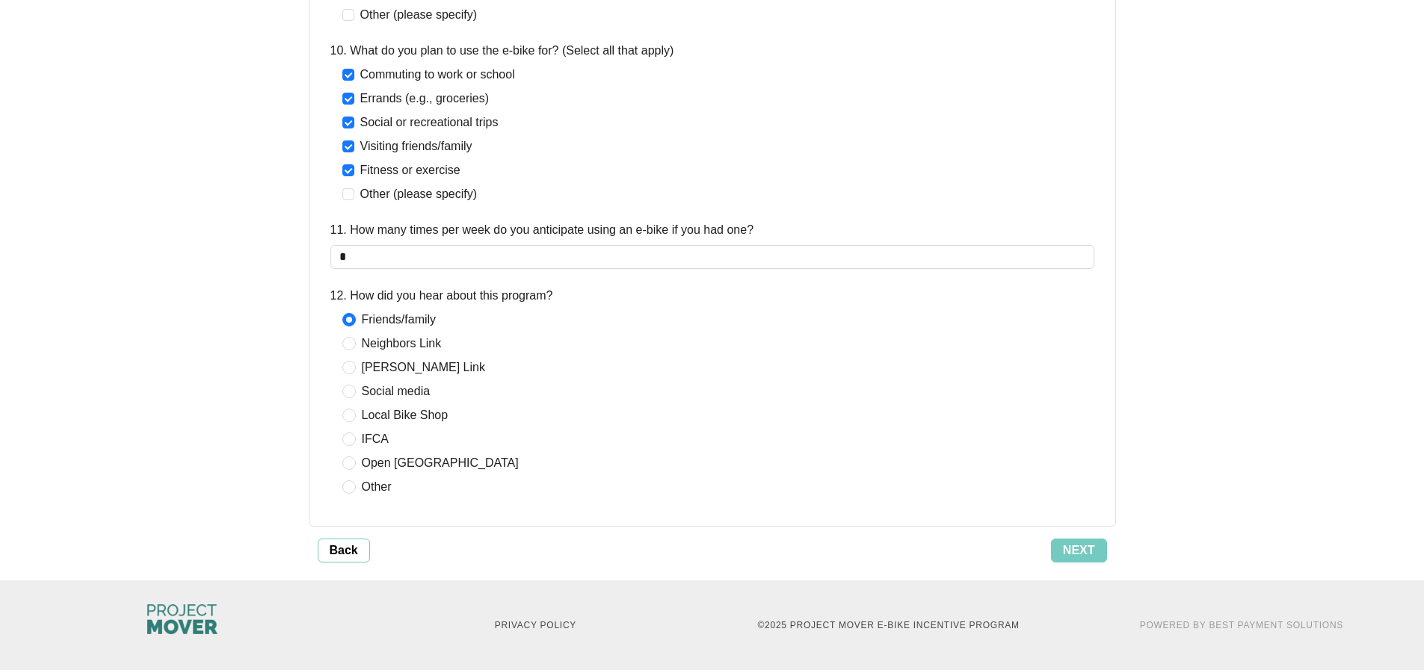
click at [1075, 552] on span "Next" at bounding box center [1079, 551] width 32 height 18
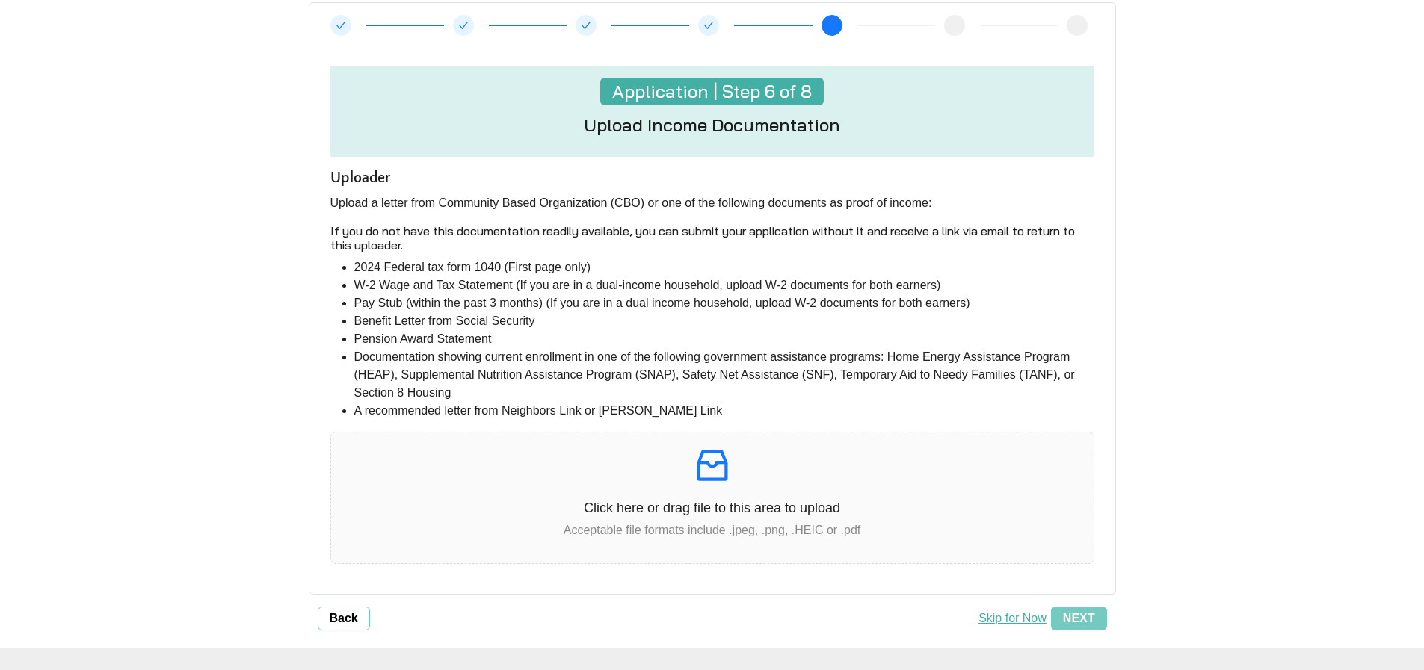
scroll to position [224, 0]
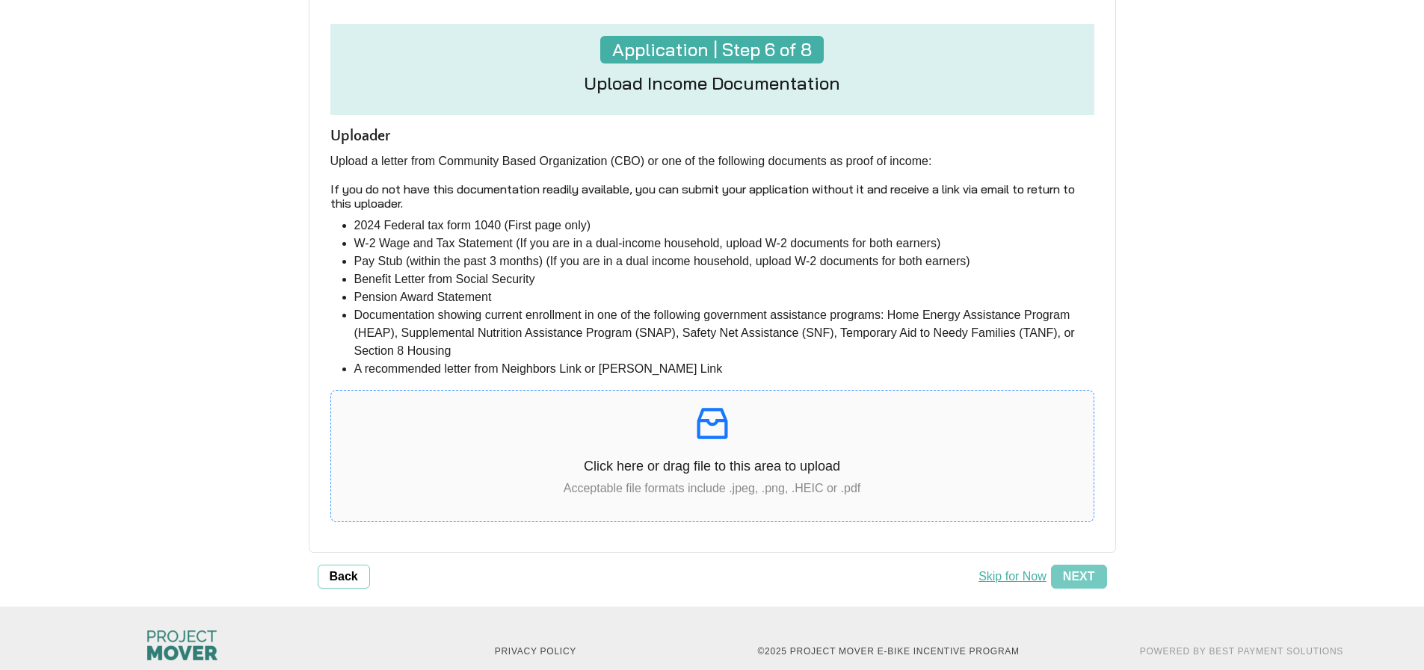
click at [706, 422] on icon "inbox" at bounding box center [712, 423] width 31 height 31
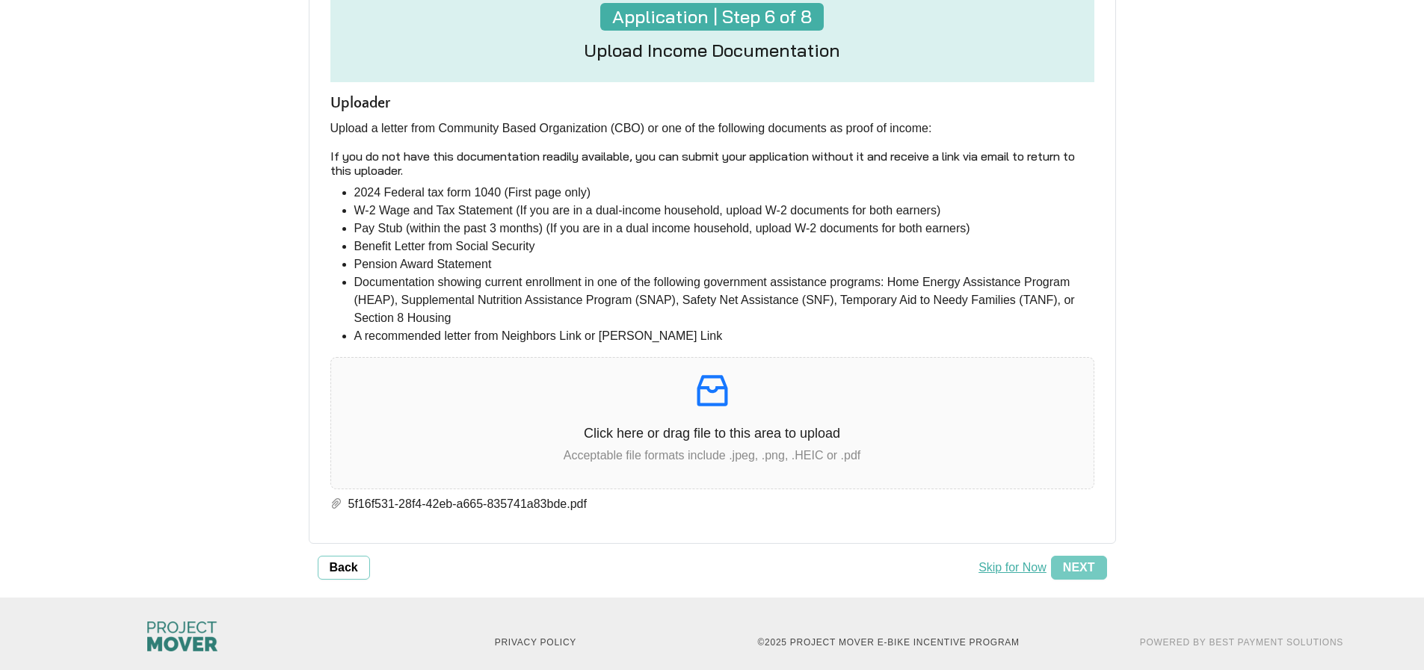
scroll to position [274, 0]
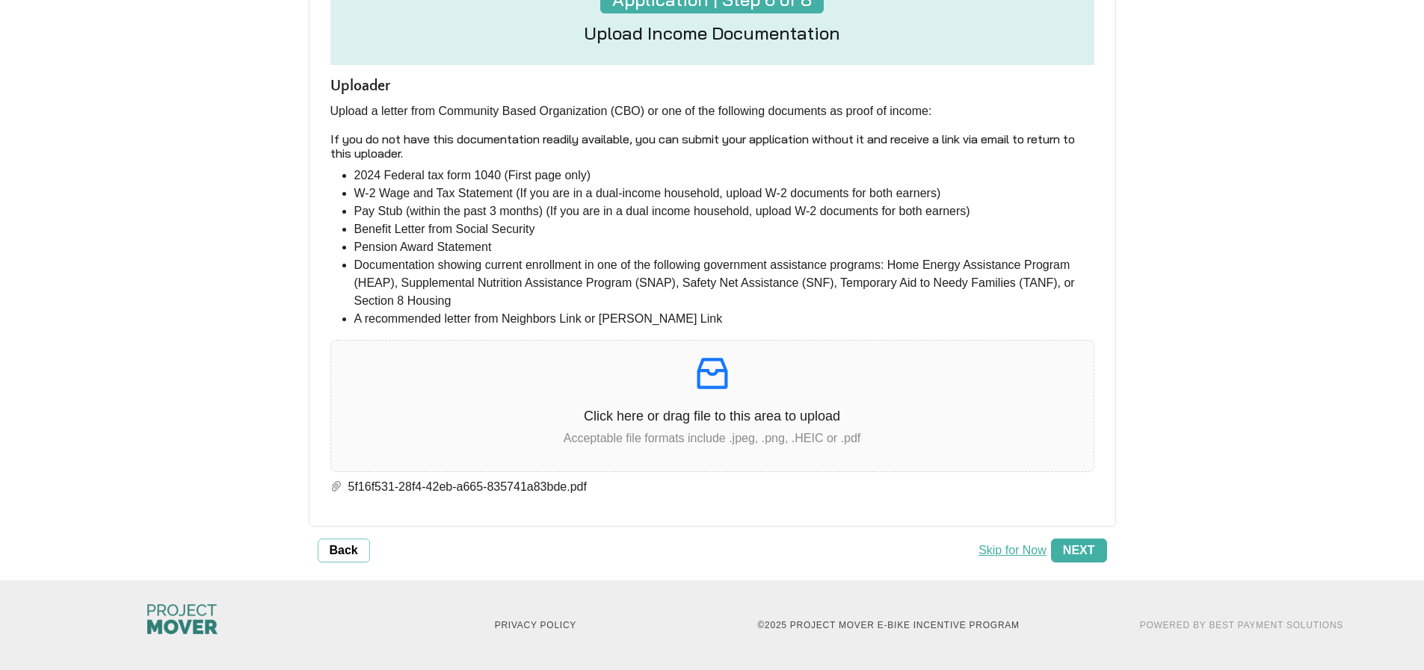
click at [1085, 546] on span "Next" at bounding box center [1079, 551] width 32 height 18
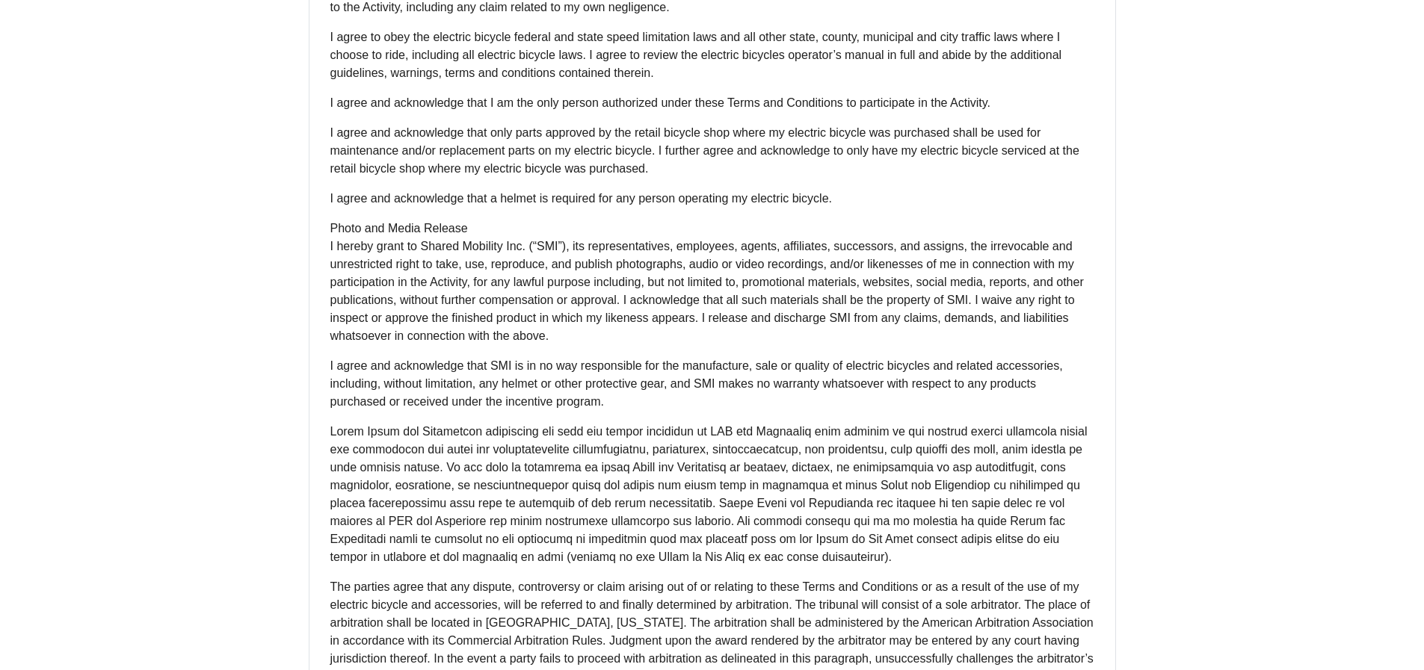
scroll to position [1039, 0]
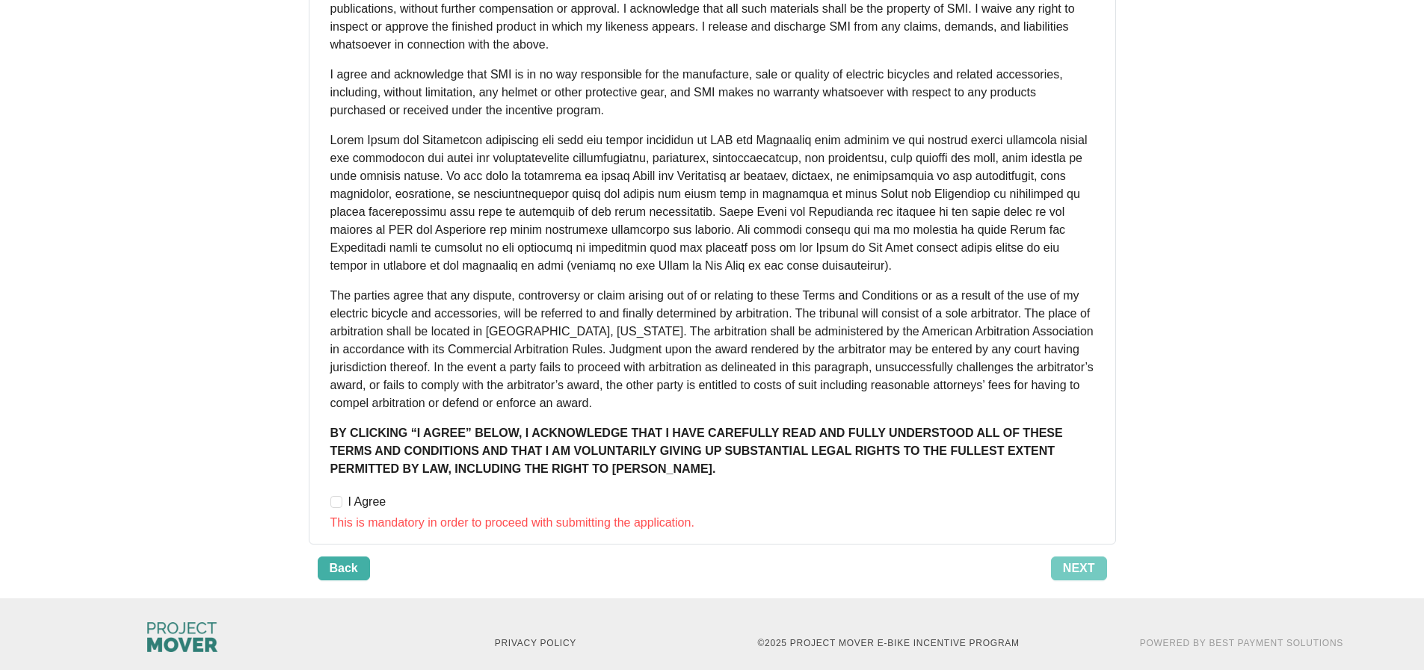
click at [337, 560] on span "Back" at bounding box center [344, 569] width 28 height 18
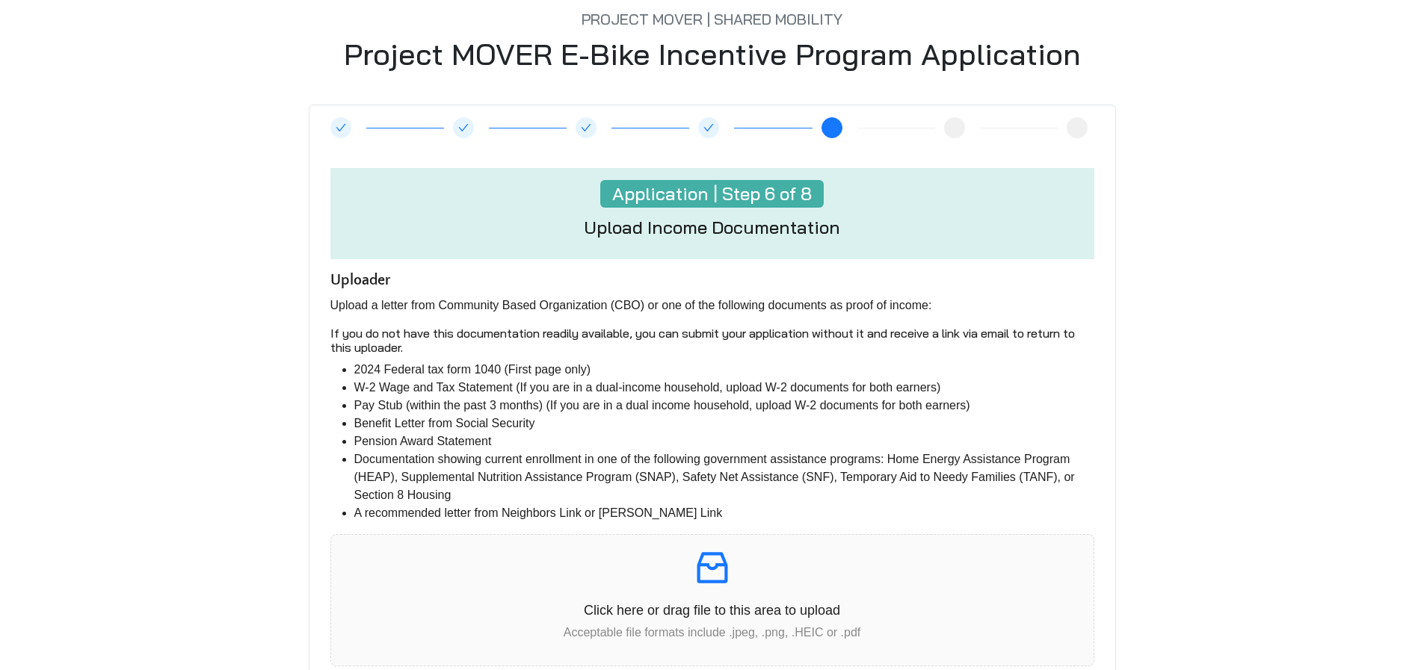
scroll to position [0, 0]
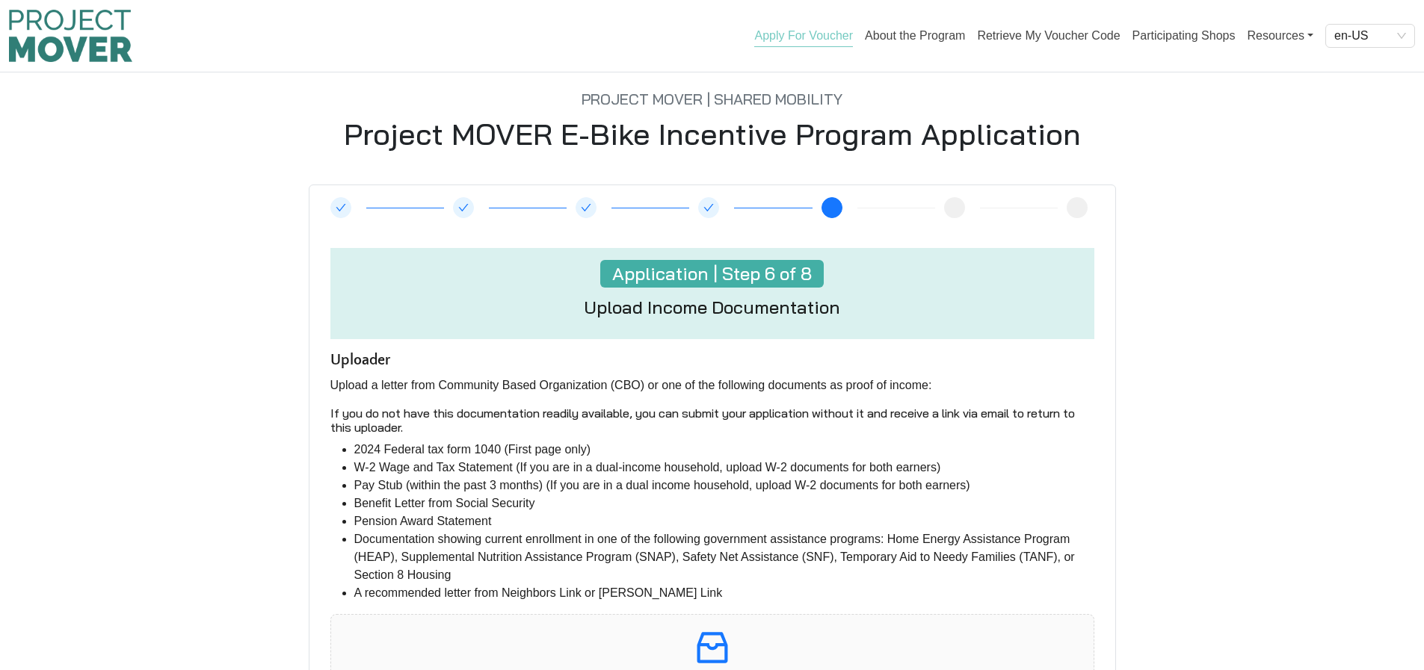
click at [344, 206] on icon "check" at bounding box center [341, 207] width 10 height 7
click at [704, 207] on icon "check" at bounding box center [708, 208] width 10 height 10
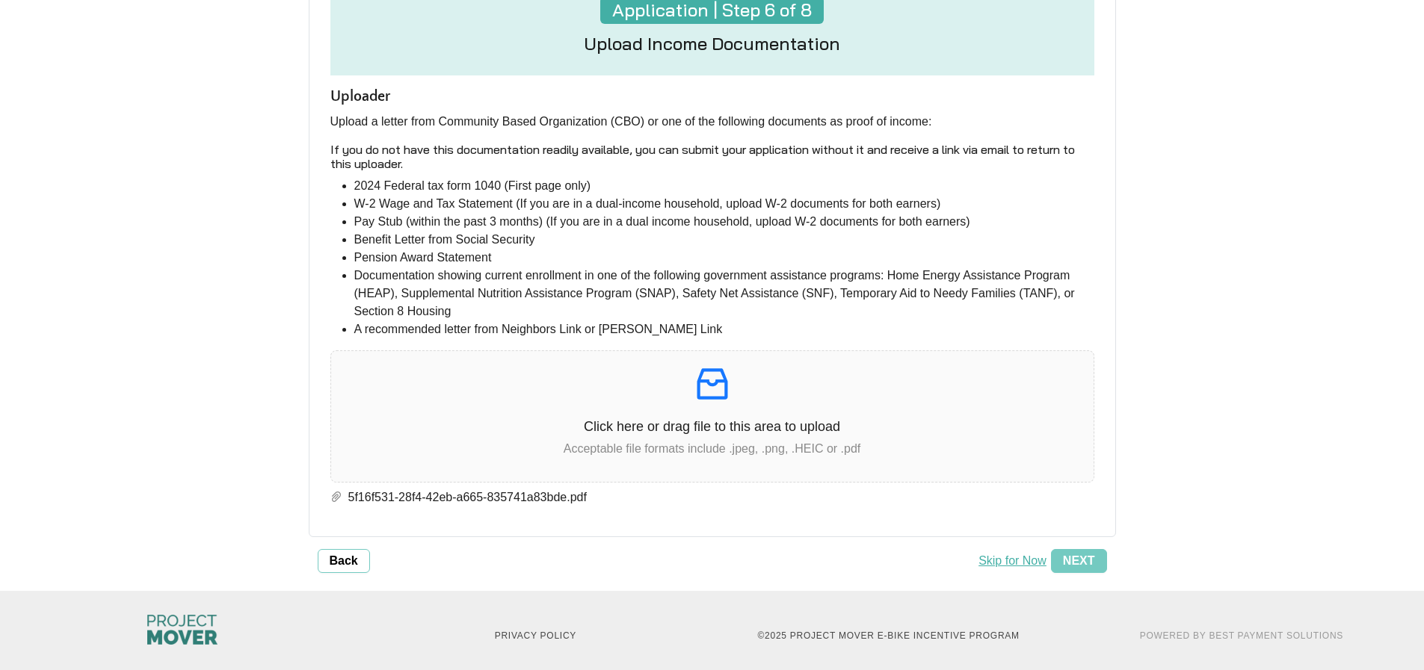
scroll to position [274, 0]
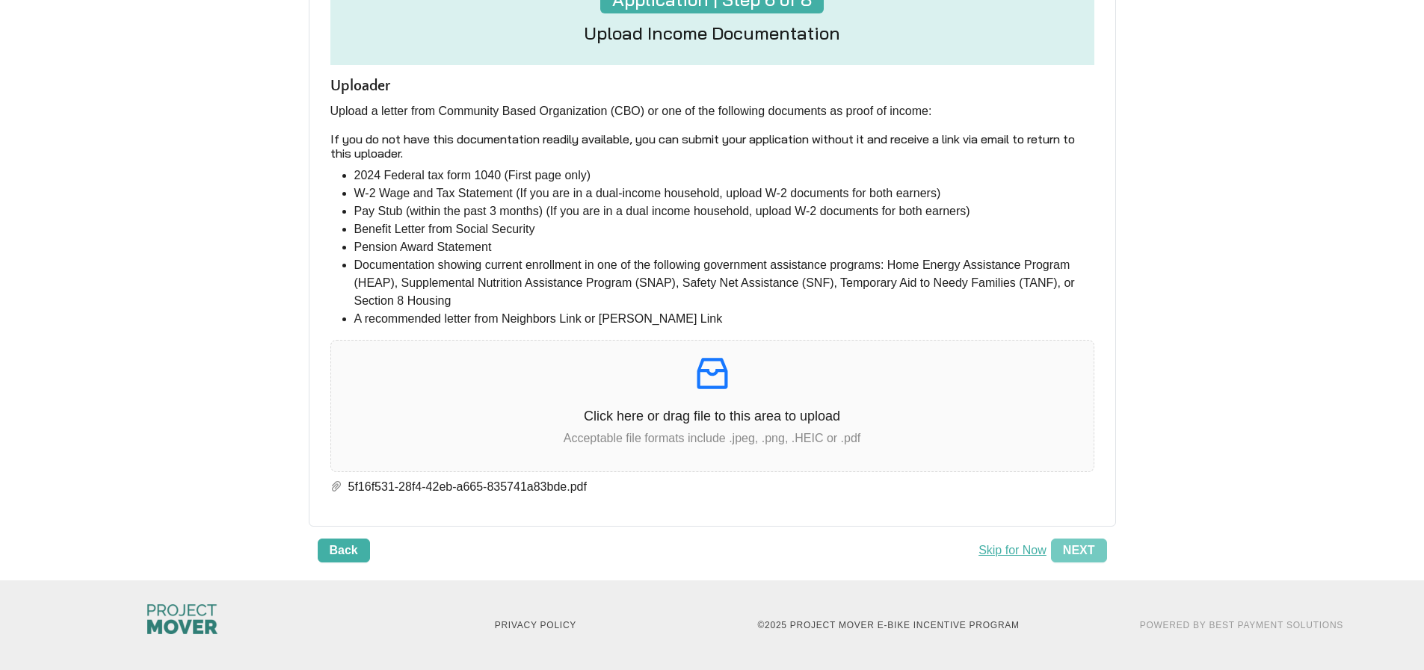
click at [345, 549] on span "Back" at bounding box center [344, 551] width 28 height 18
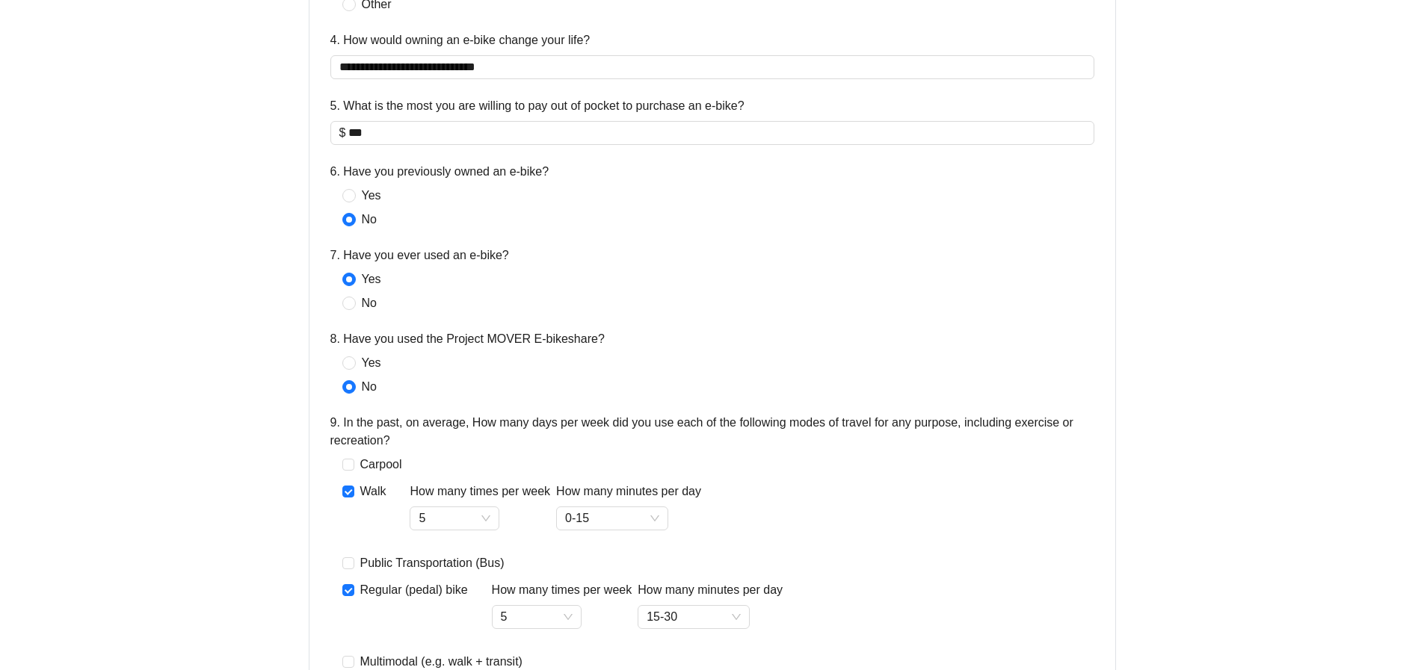
scroll to position [1196, 0]
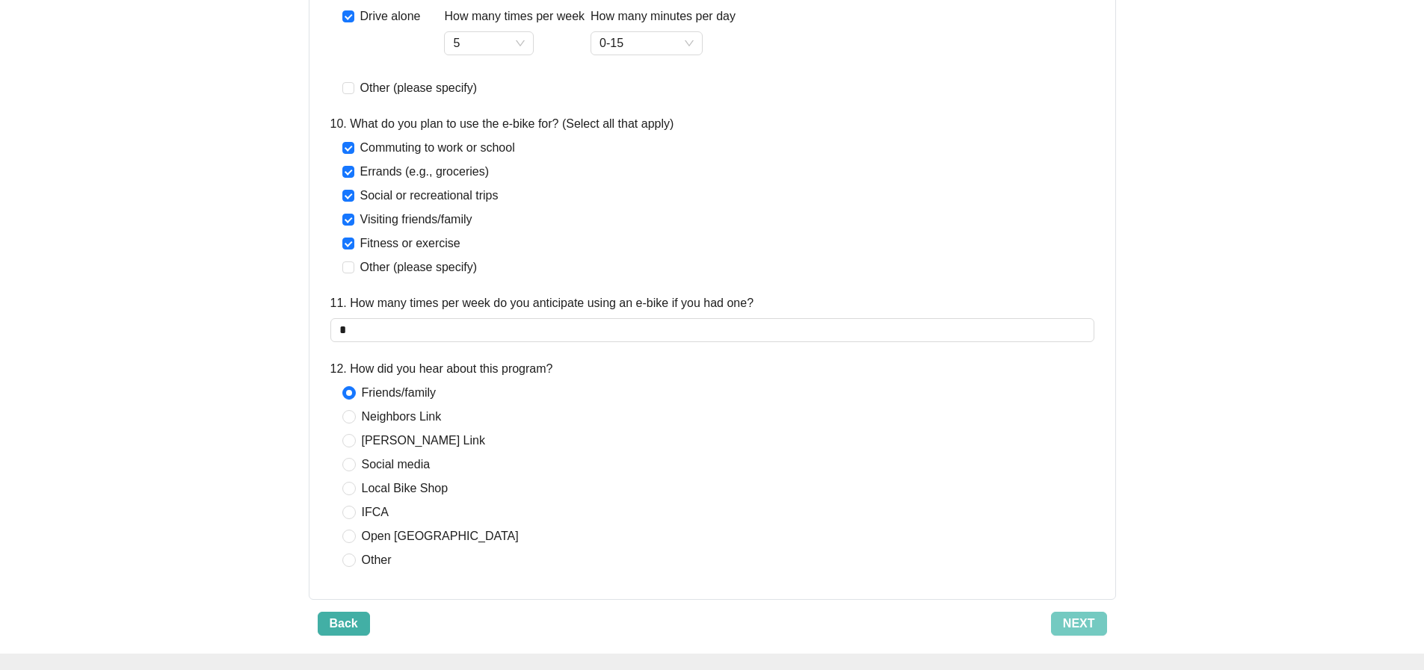
click at [348, 624] on span "Back" at bounding box center [344, 624] width 28 height 18
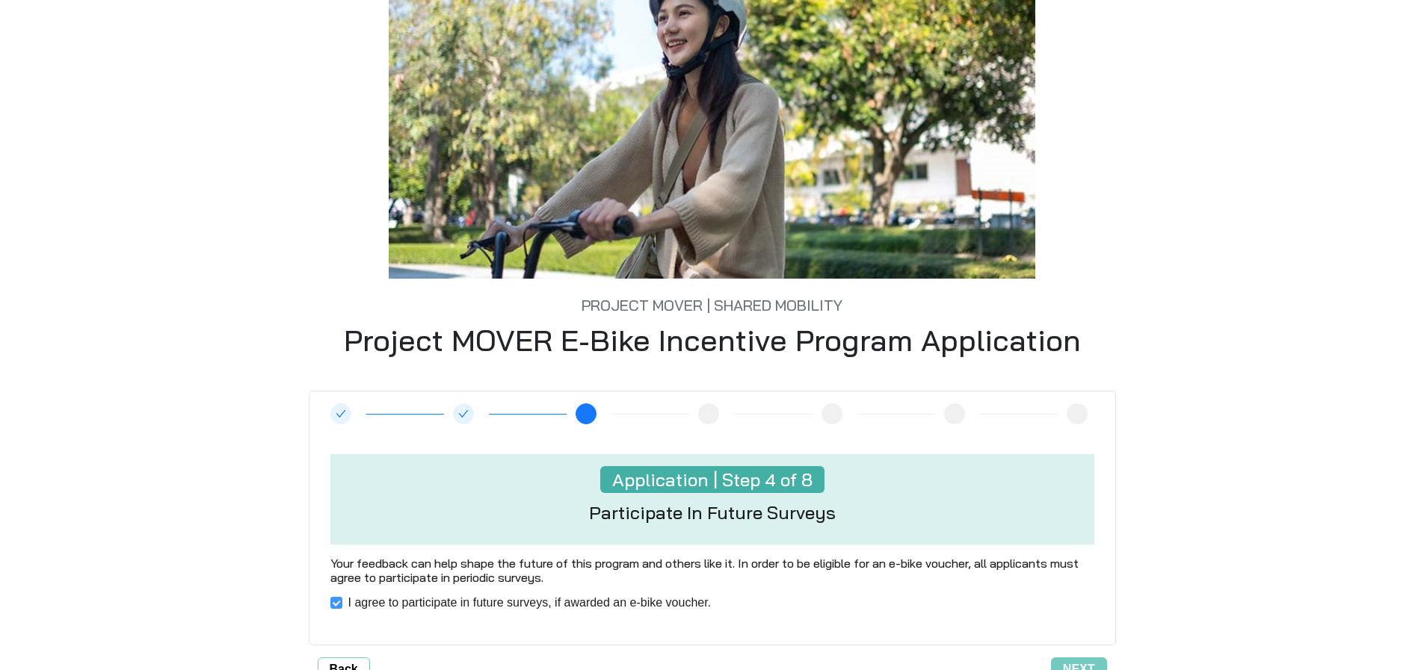
scroll to position [248, 0]
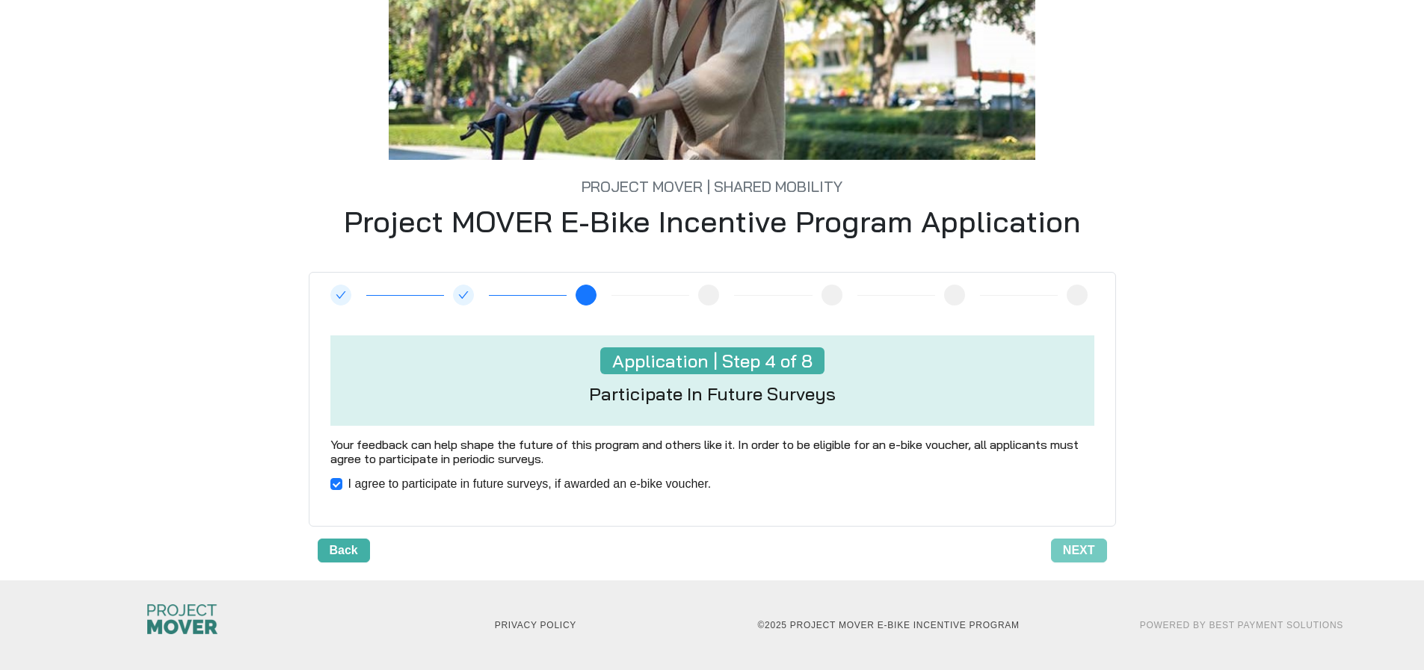
click at [347, 548] on span "Back" at bounding box center [344, 551] width 28 height 18
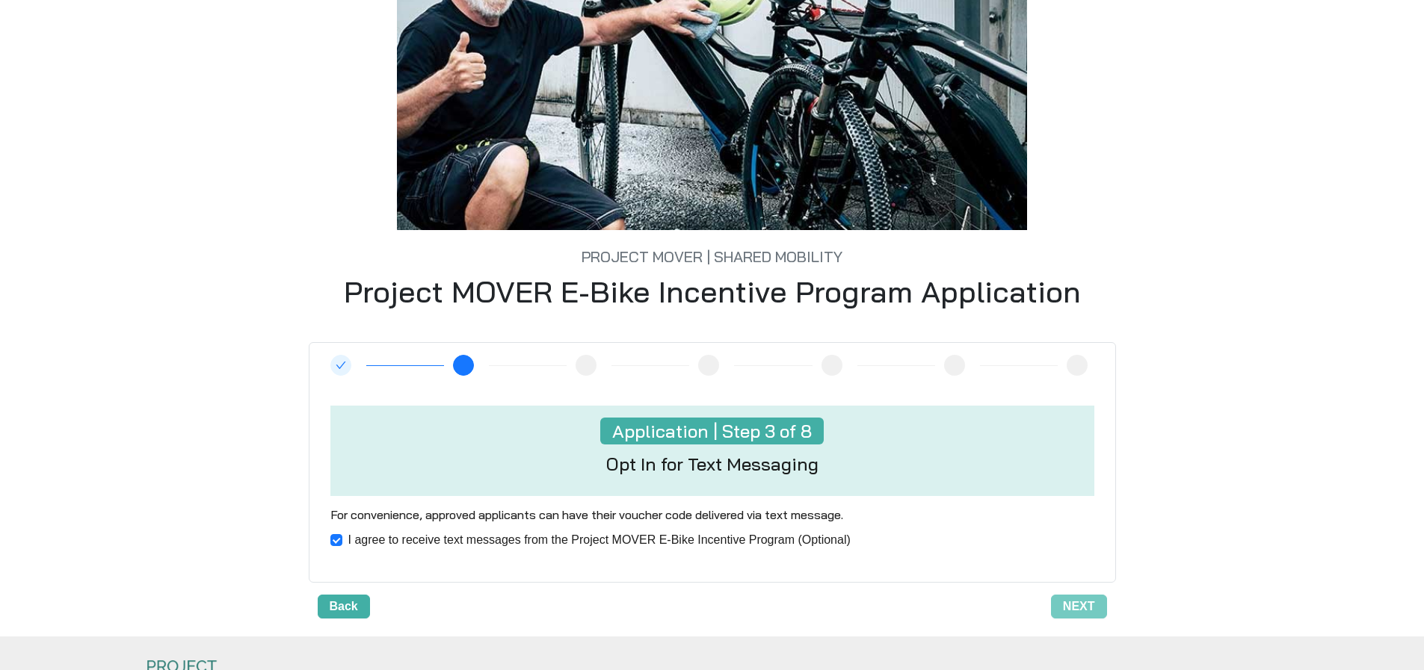
scroll to position [0, 0]
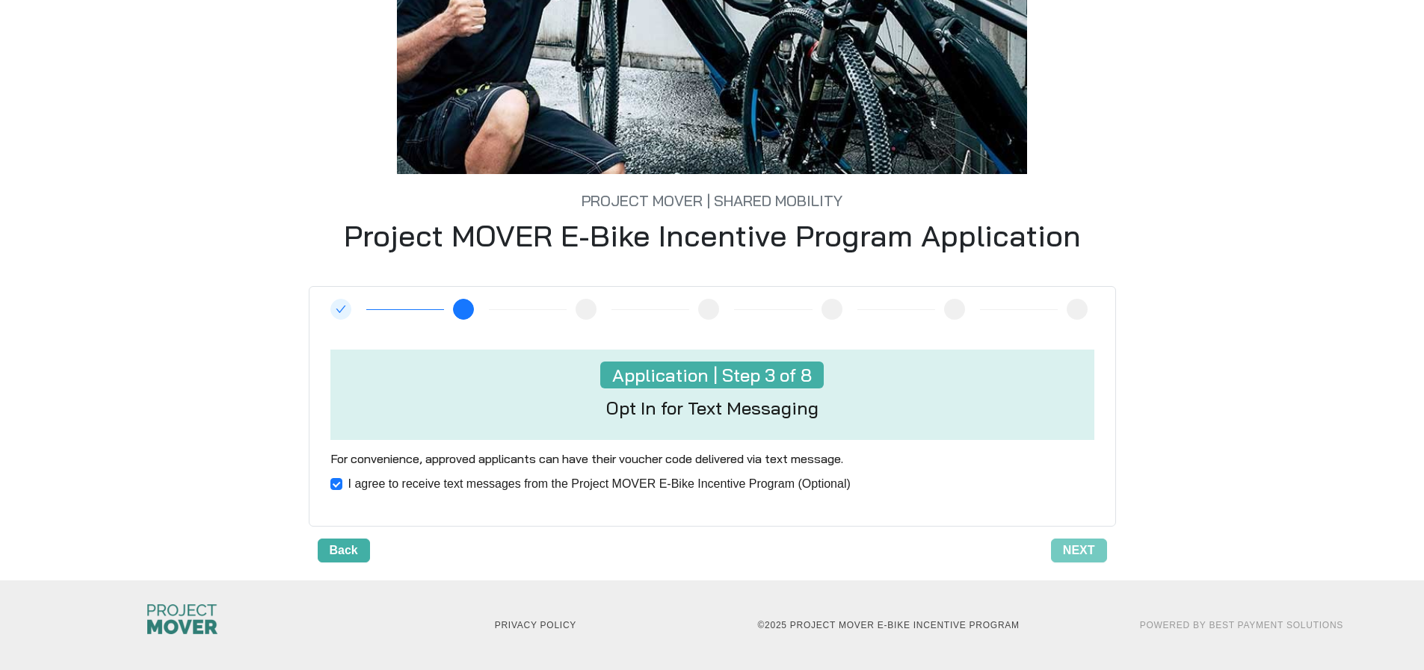
click at [357, 554] on button "Back" at bounding box center [344, 551] width 52 height 24
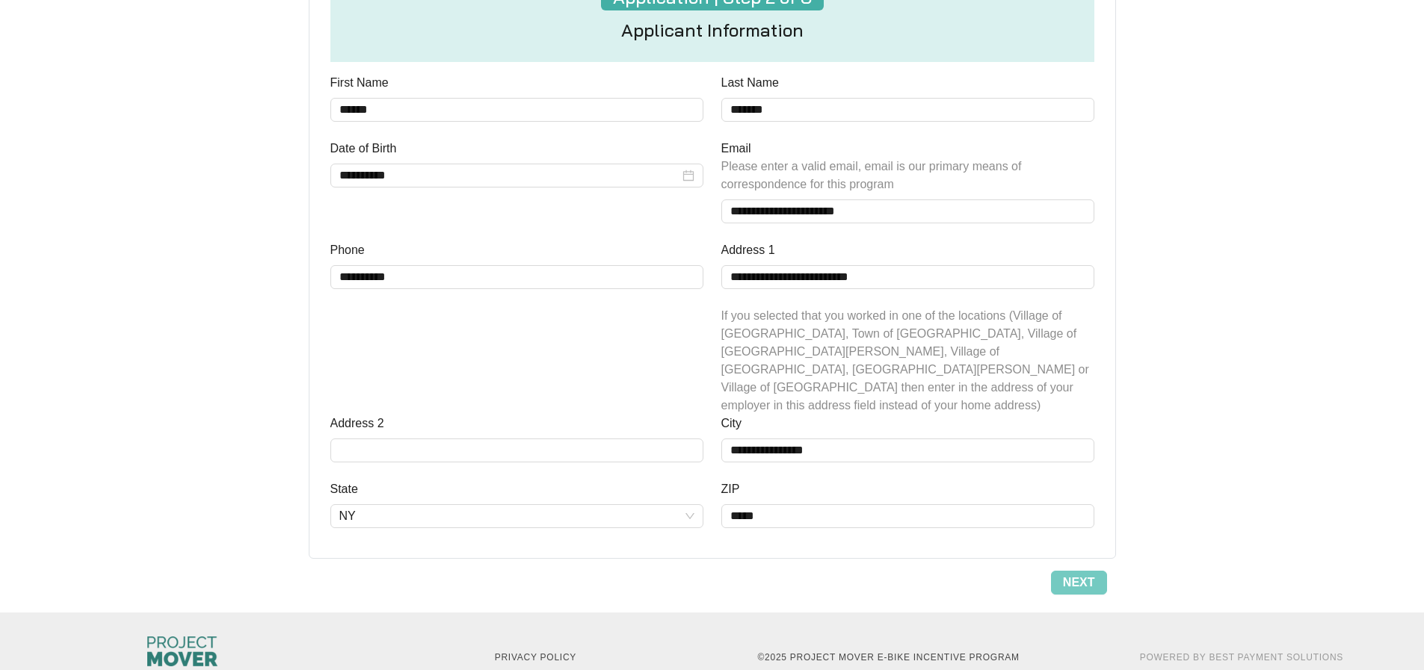
scroll to position [626, 0]
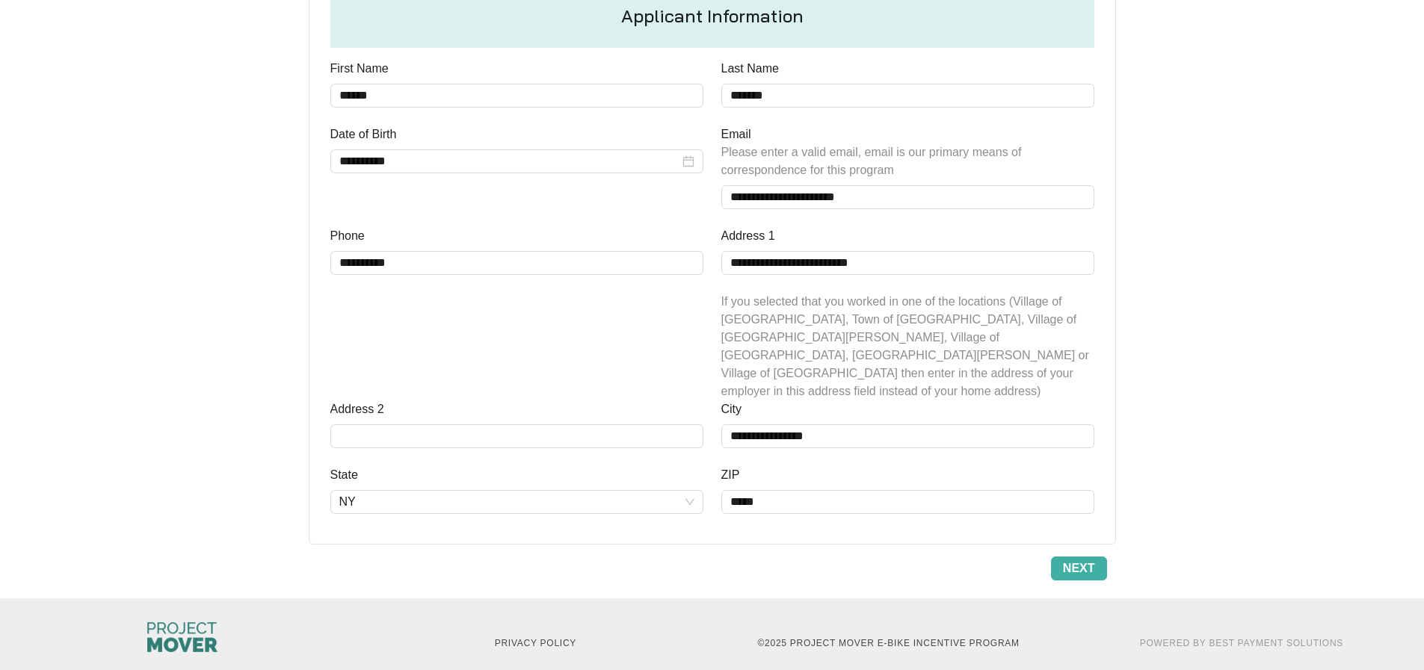
click at [1085, 560] on span "Next" at bounding box center [1079, 569] width 32 height 18
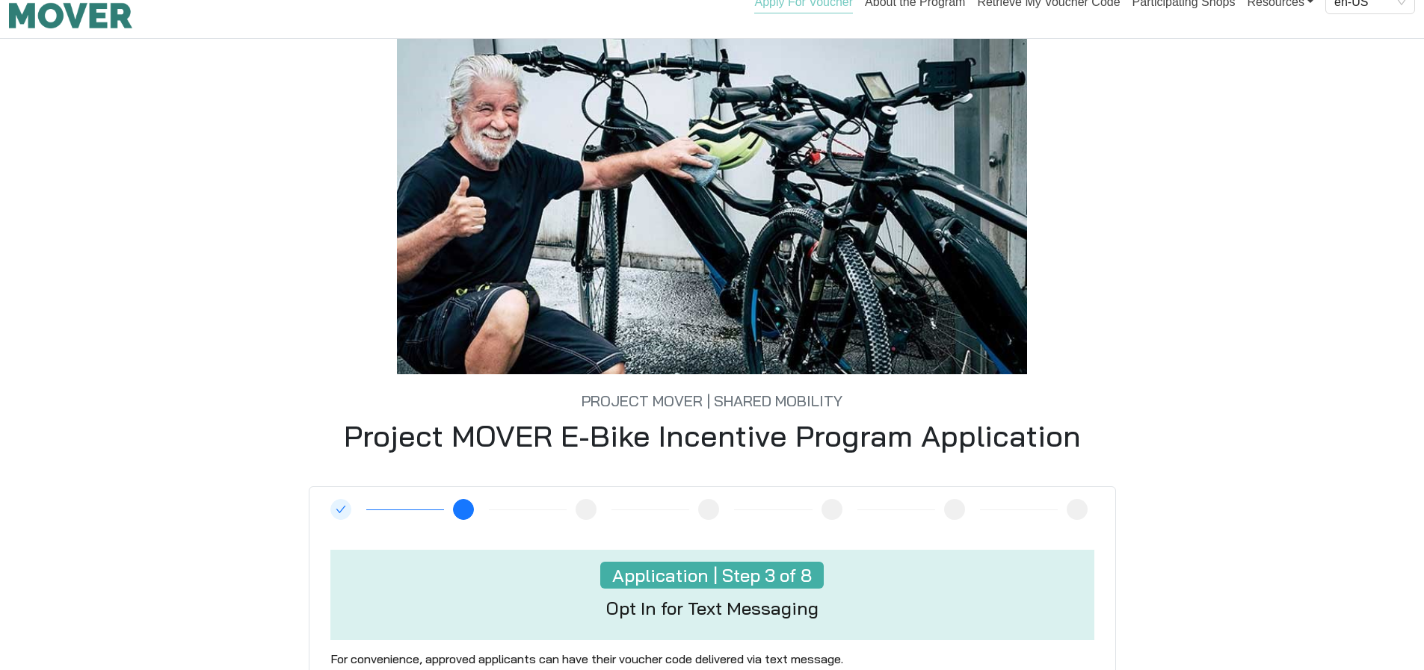
scroll to position [0, 0]
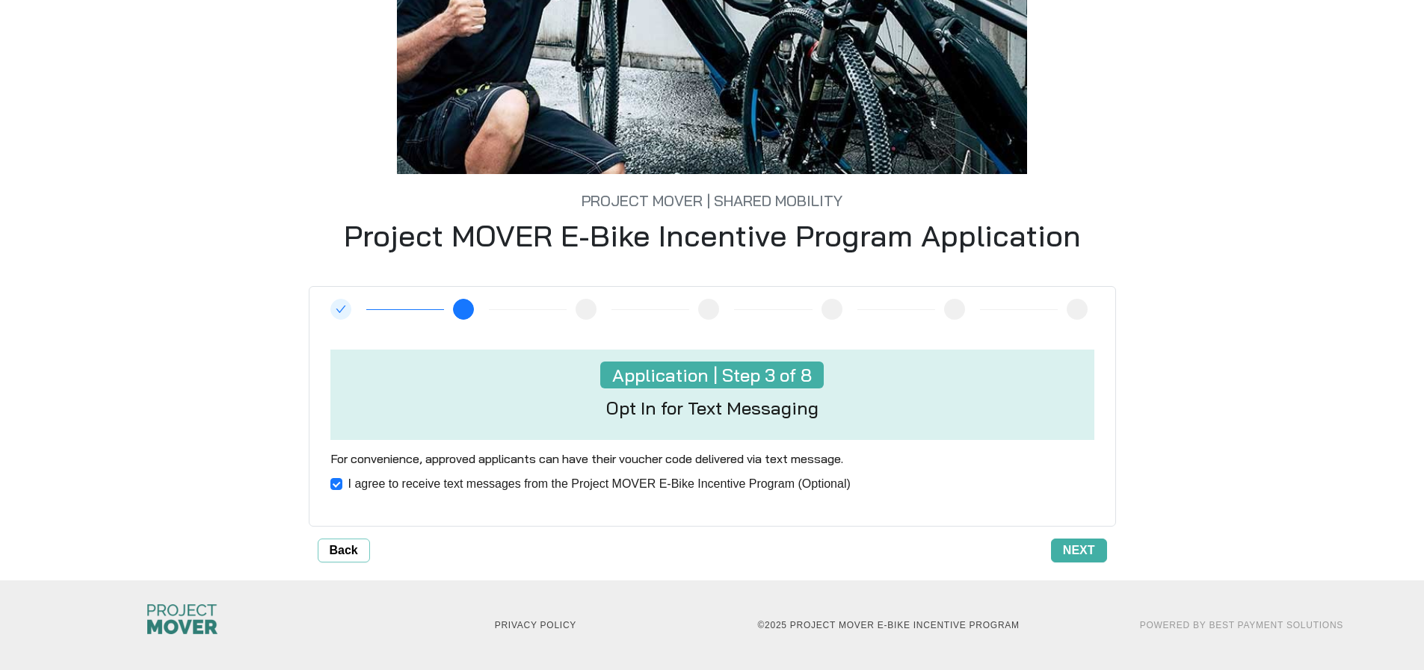
click at [1088, 549] on span "Next" at bounding box center [1079, 551] width 32 height 18
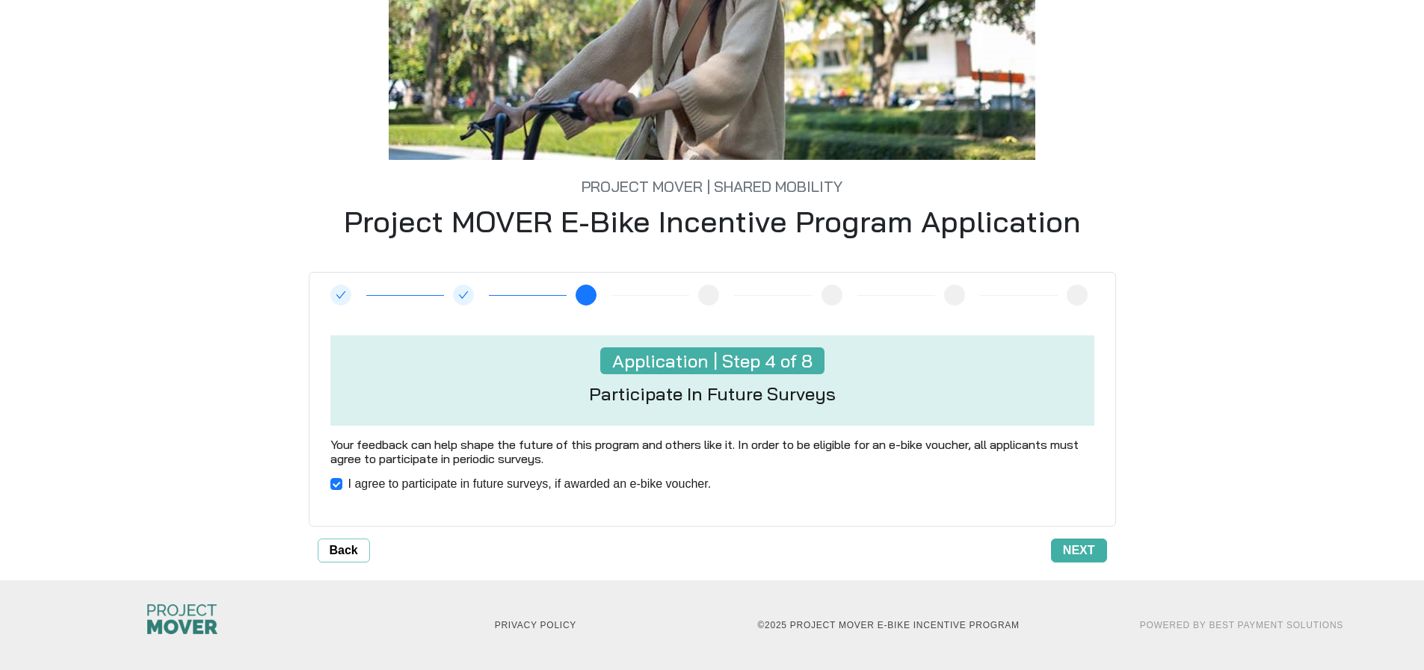
click at [1087, 543] on span "Next" at bounding box center [1079, 551] width 32 height 18
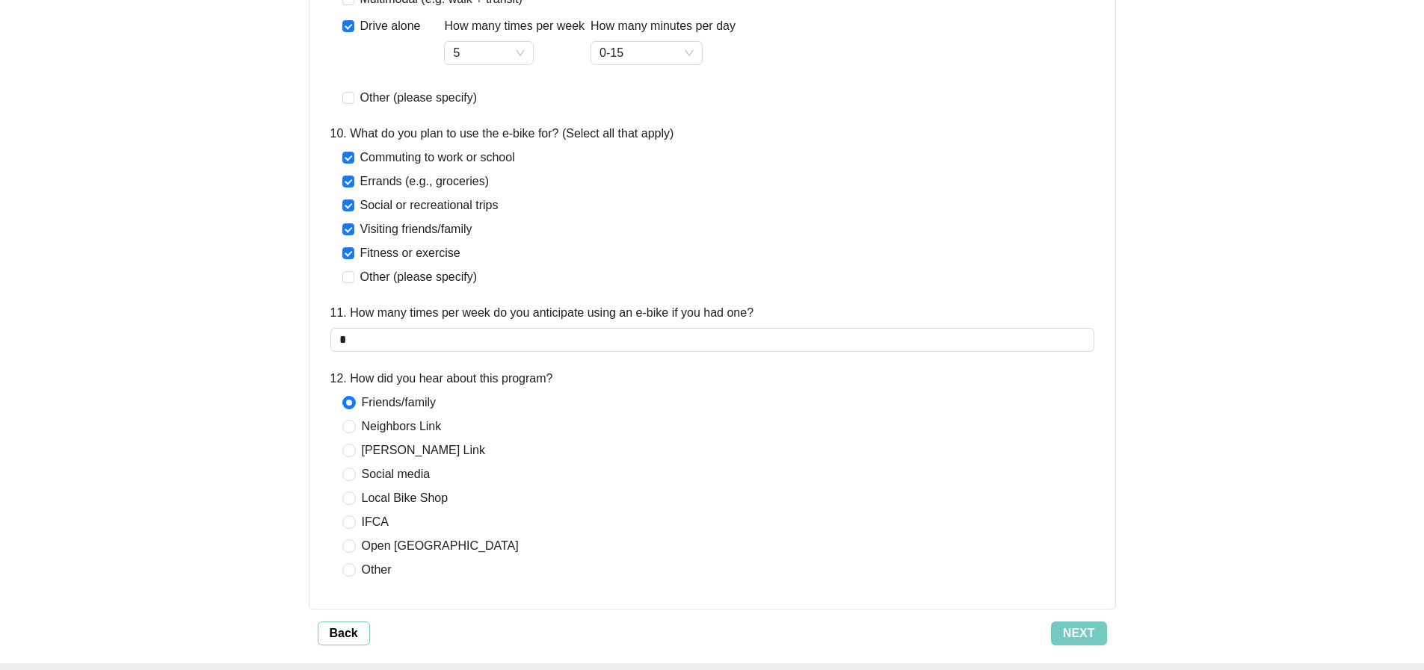
scroll to position [1643, 0]
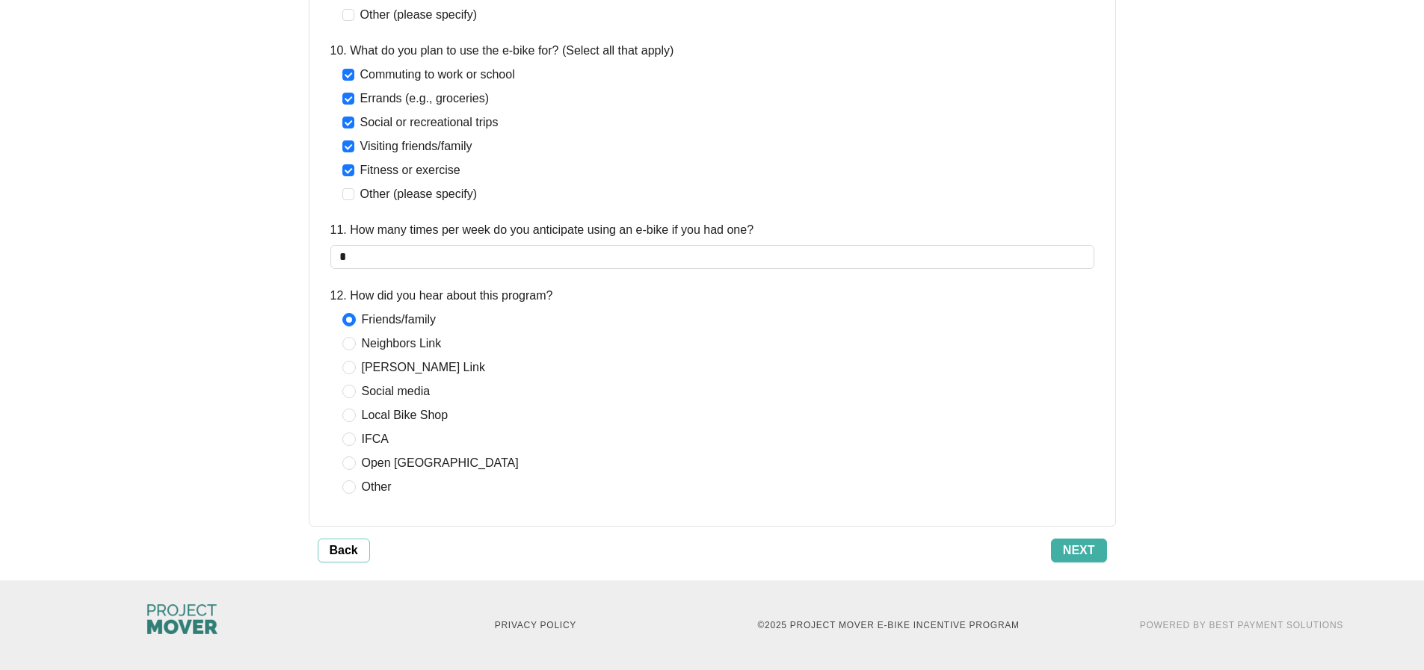
click at [1076, 545] on span "Next" at bounding box center [1079, 551] width 32 height 18
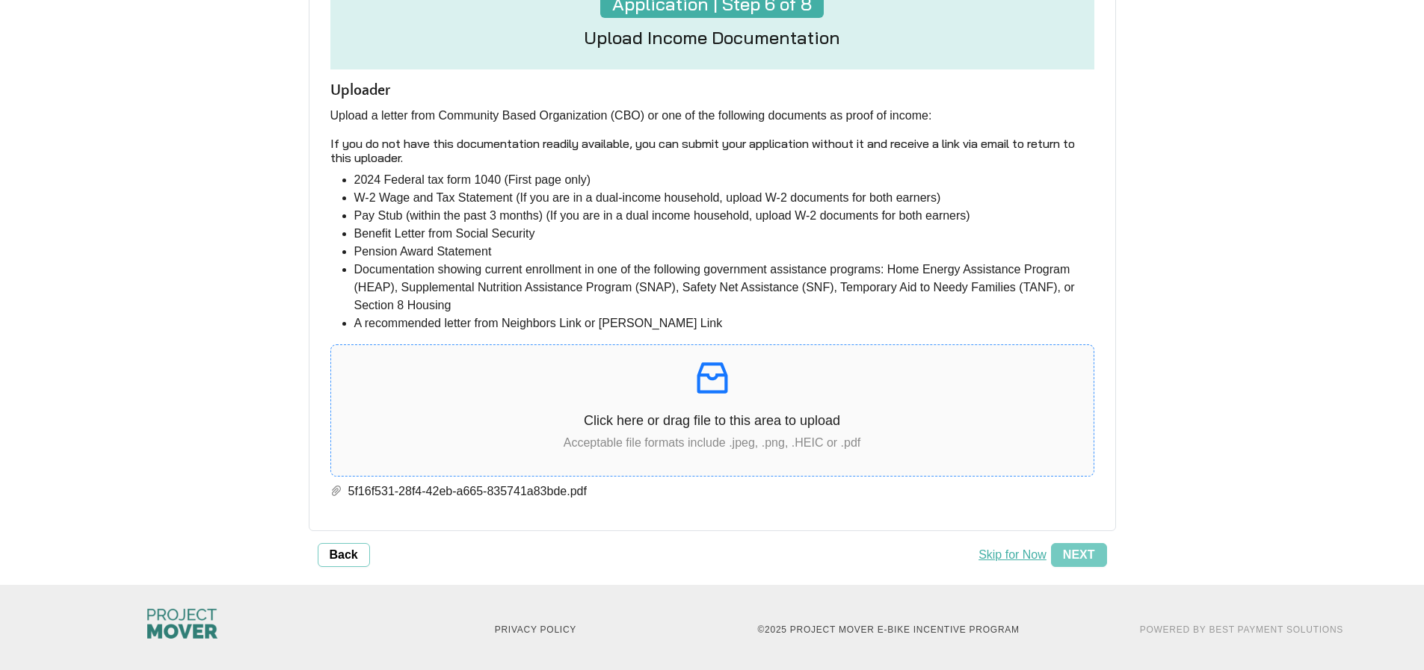
scroll to position [274, 0]
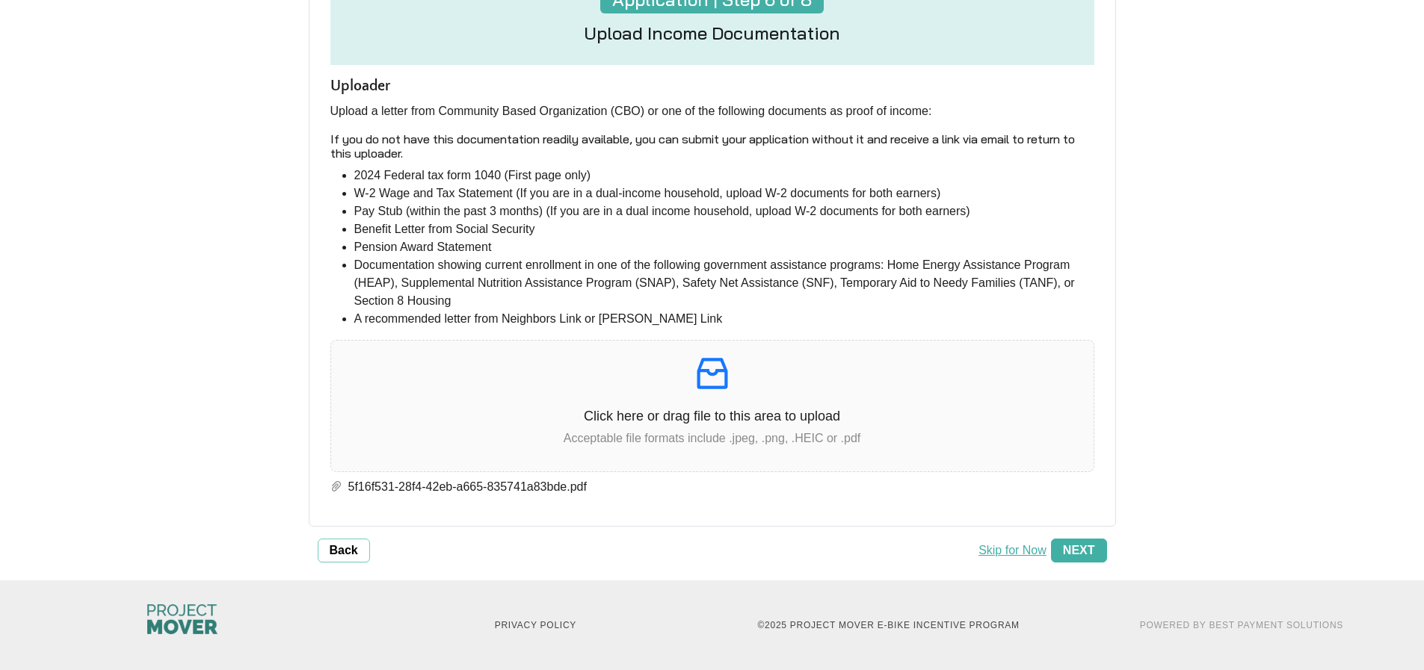
click at [1080, 546] on span "Next" at bounding box center [1079, 551] width 32 height 18
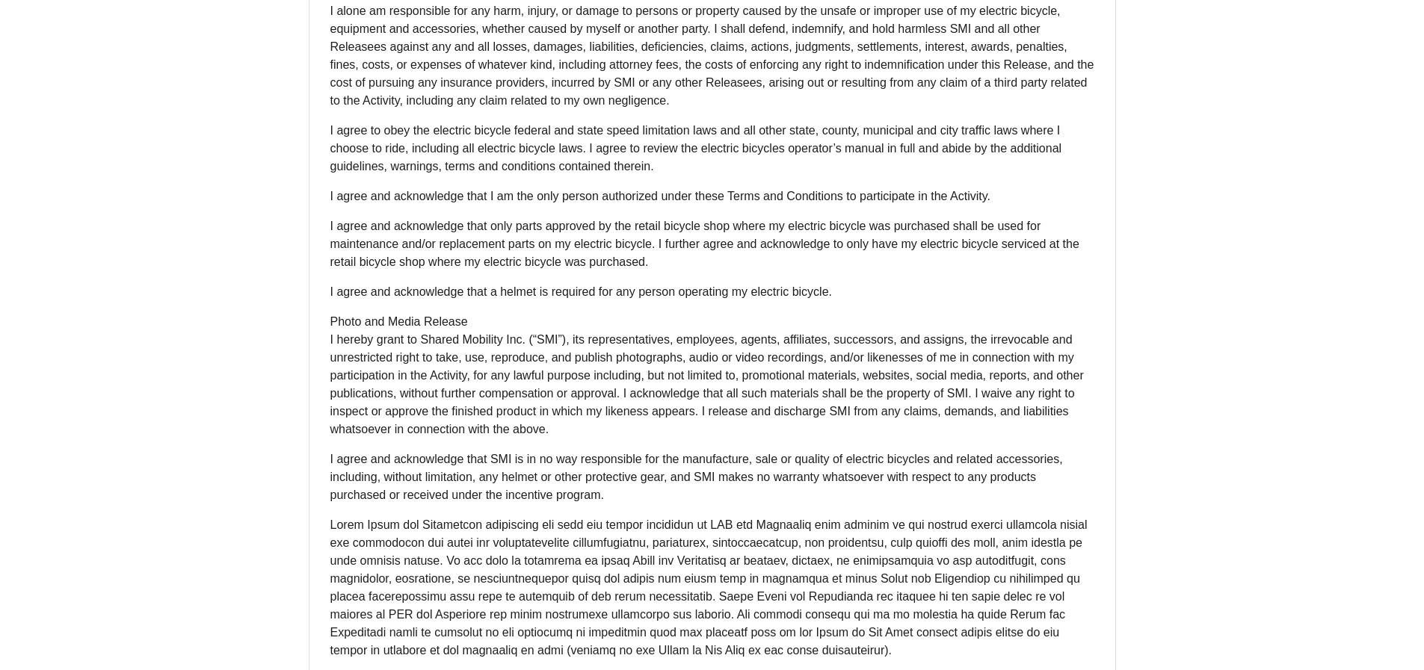
scroll to position [1039, 0]
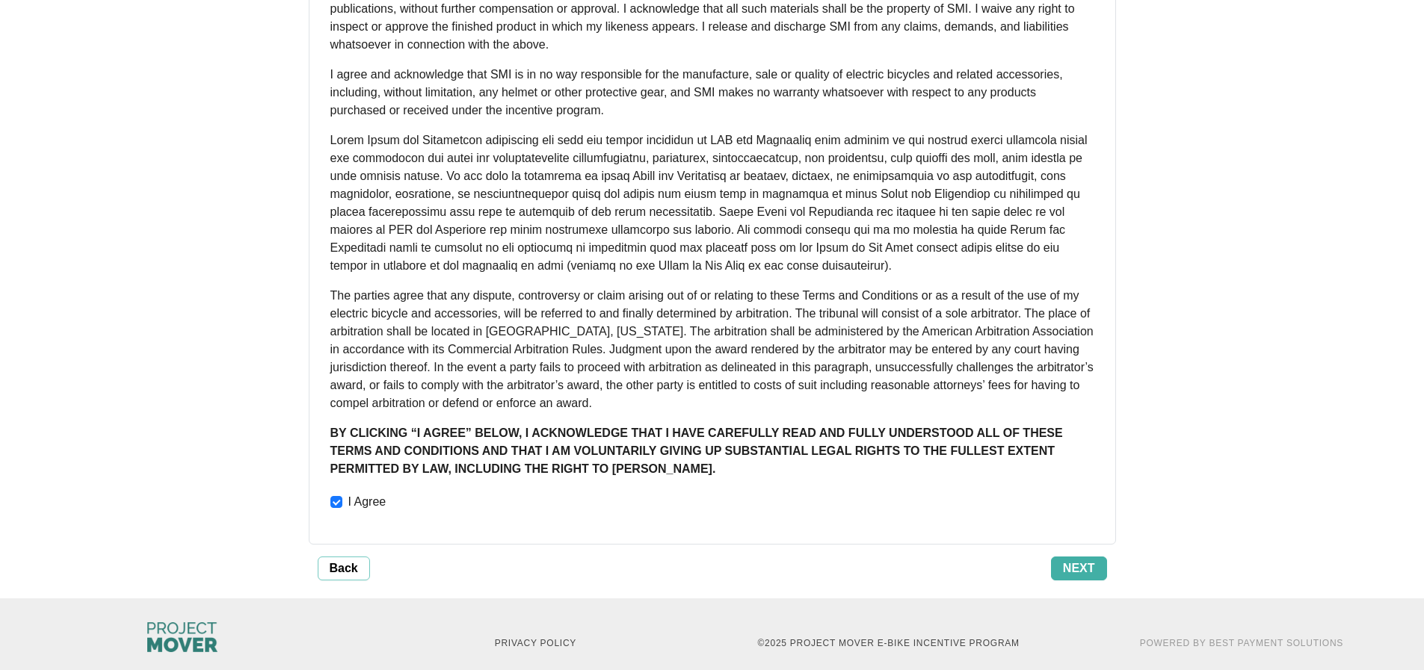
click at [1083, 560] on span "Next" at bounding box center [1079, 569] width 32 height 18
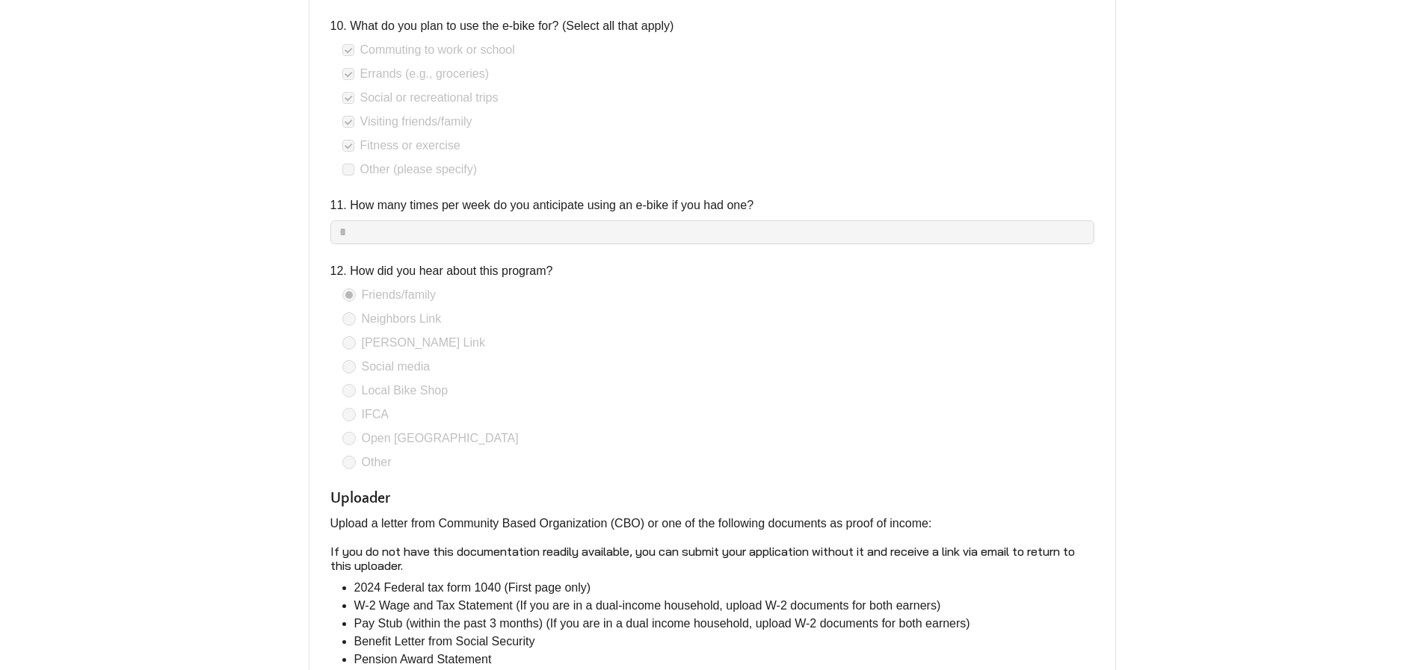
scroll to position [3158, 0]
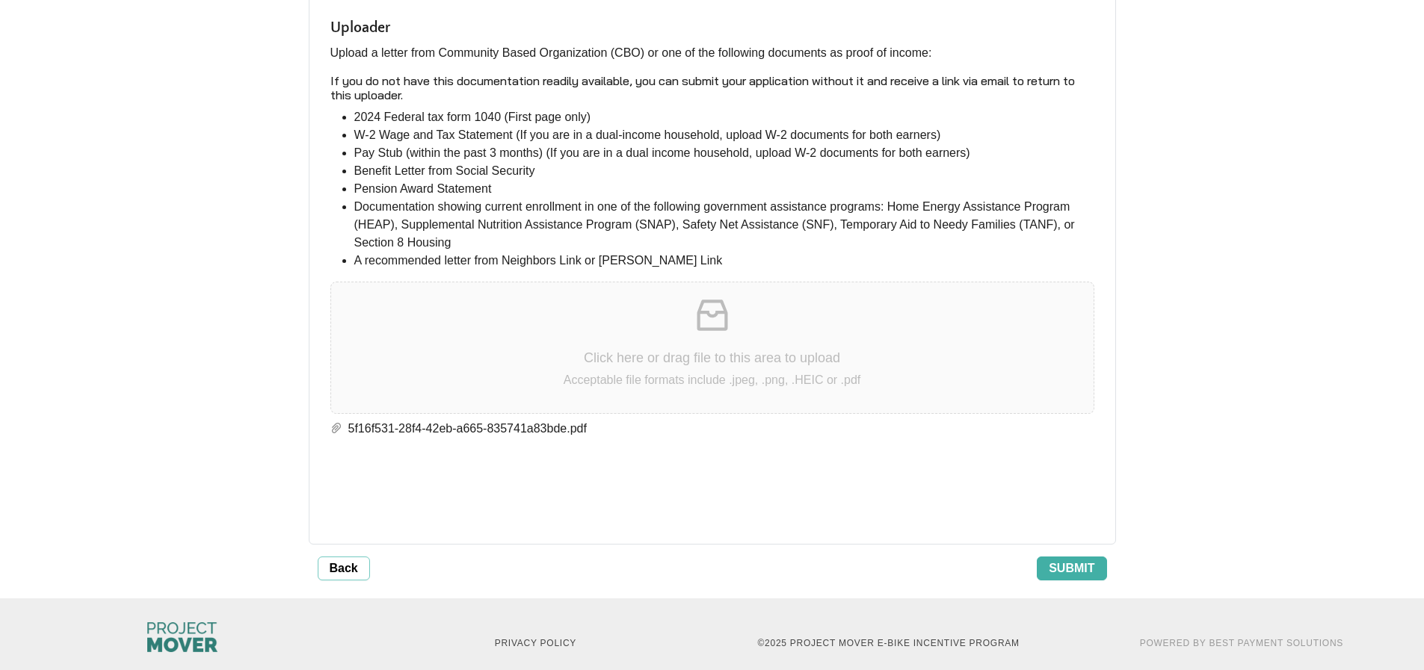
click at [1077, 560] on span "Submit" at bounding box center [1072, 569] width 46 height 18
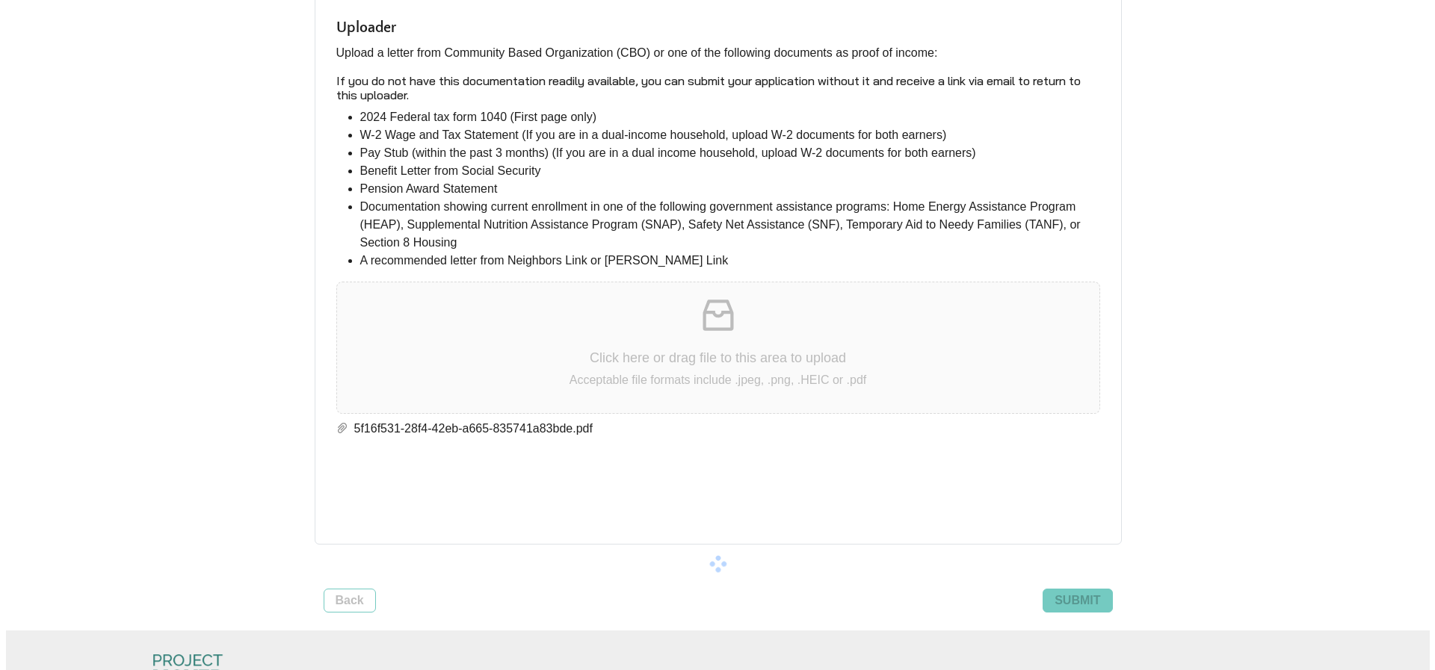
scroll to position [0, 0]
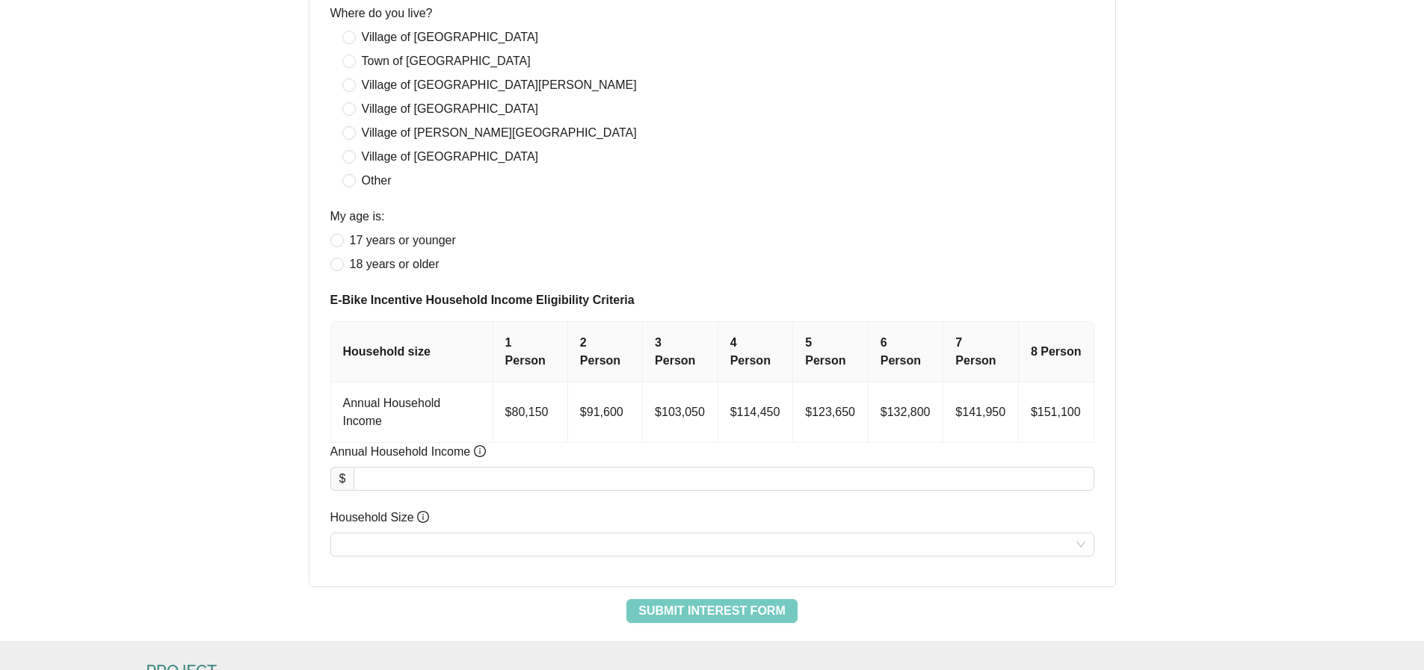
scroll to position [149, 0]
